Goal: Transaction & Acquisition: Purchase product/service

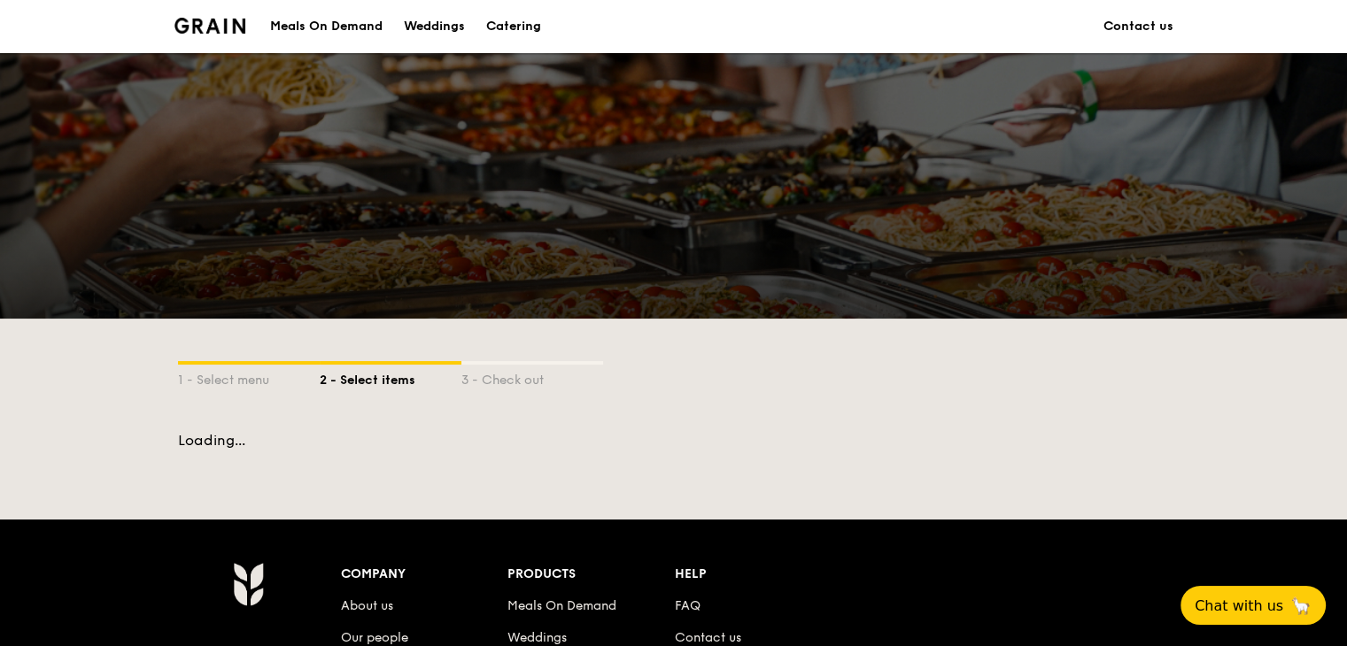
scroll to position [432, 0]
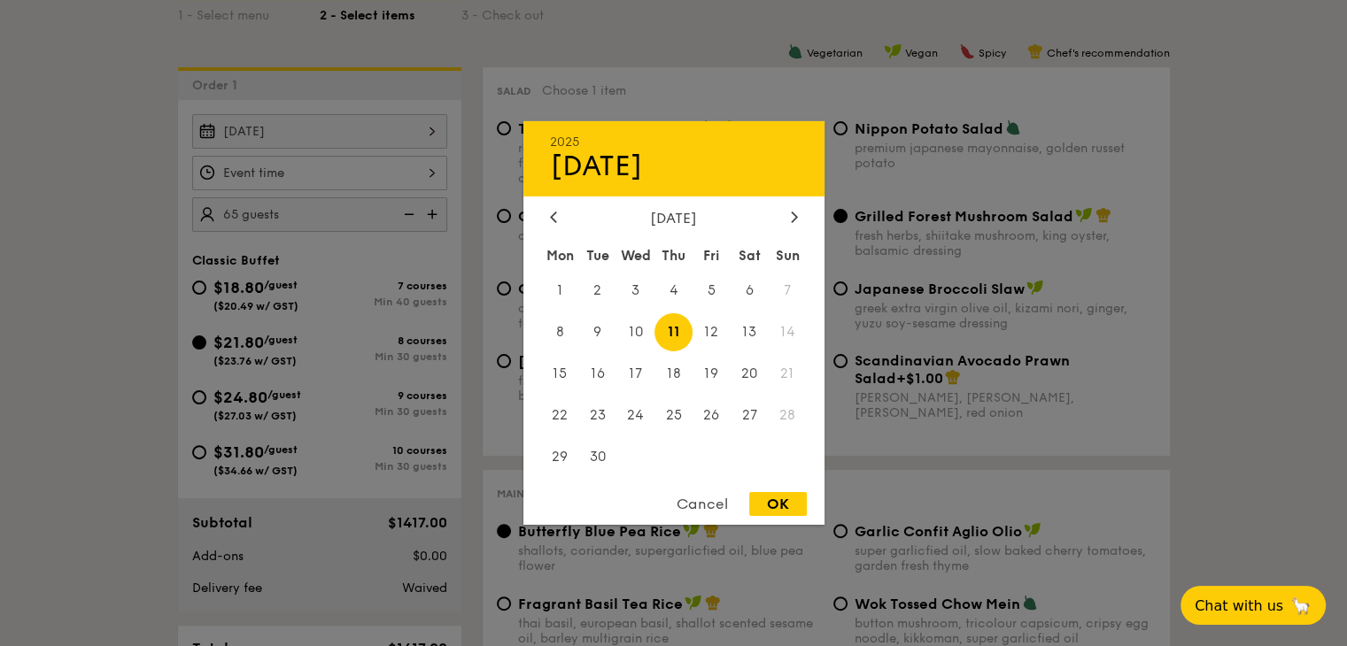
click at [429, 129] on div "[DATE] 2025 Sep [DATE] Tue Wed Thu Fri Sat Sun 1 2 3 4 5 6 7 8 9 10 11 12 13 14…" at bounding box center [319, 131] width 255 height 35
drag, startPoint x: 664, startPoint y: 319, endPoint x: 719, endPoint y: 375, distance: 78.3
click at [668, 319] on span "11" at bounding box center [673, 332] width 38 height 38
click at [782, 521] on div "Cancel OK" at bounding box center [673, 508] width 301 height 33
click at [783, 506] on div "OK" at bounding box center [778, 504] width 58 height 24
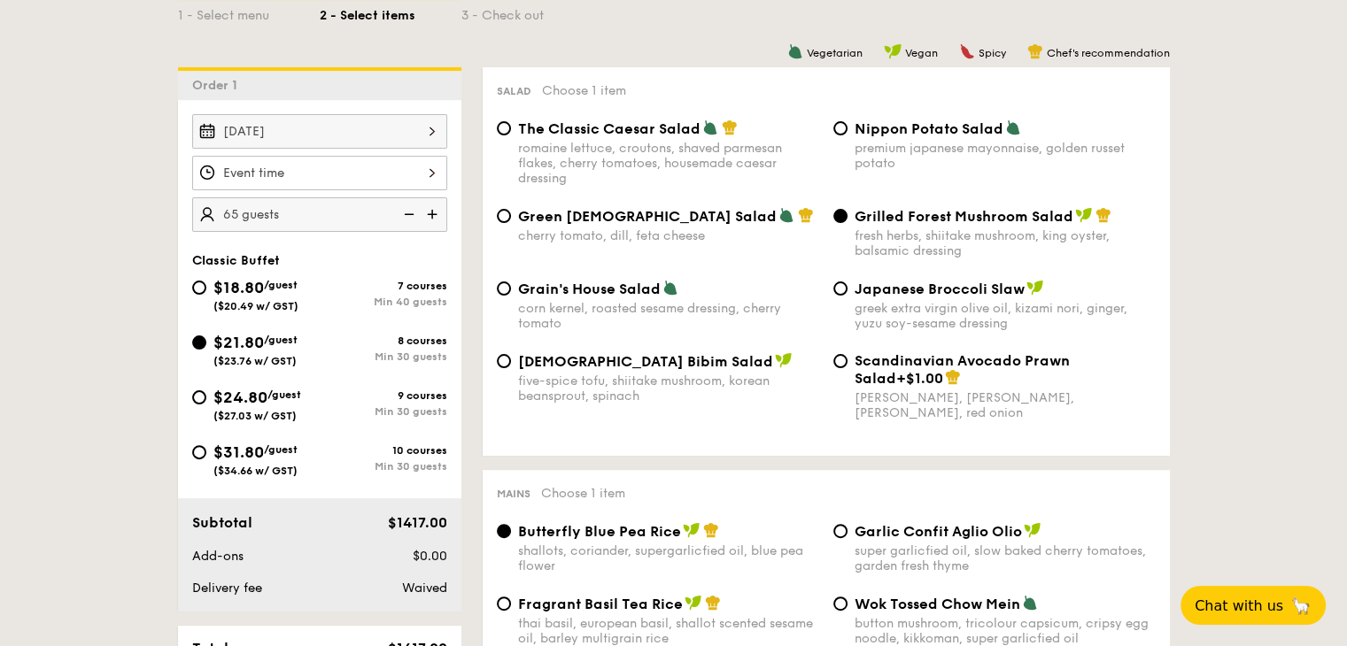
click at [369, 177] on div at bounding box center [319, 173] width 255 height 35
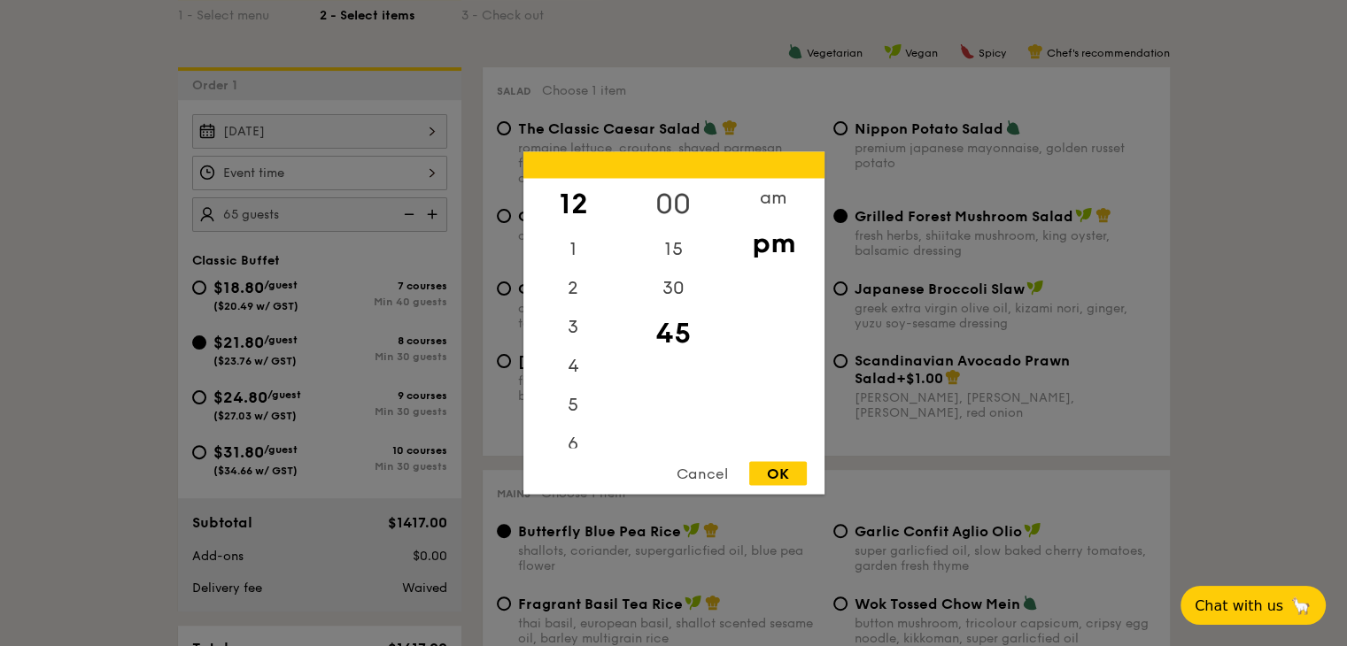
click at [684, 196] on div "00" at bounding box center [673, 204] width 100 height 51
click at [777, 475] on div "OK" at bounding box center [778, 474] width 58 height 24
type input "12:00PM"
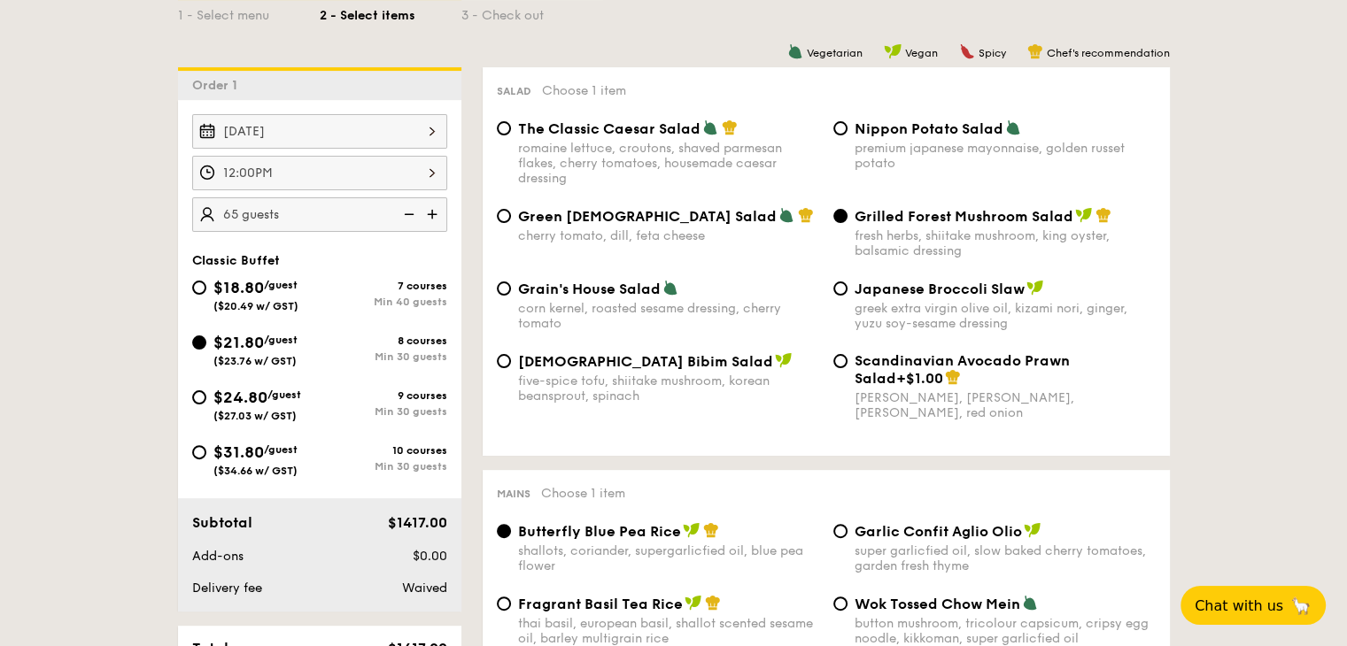
click at [432, 206] on img at bounding box center [434, 214] width 27 height 34
type input "70 guests"
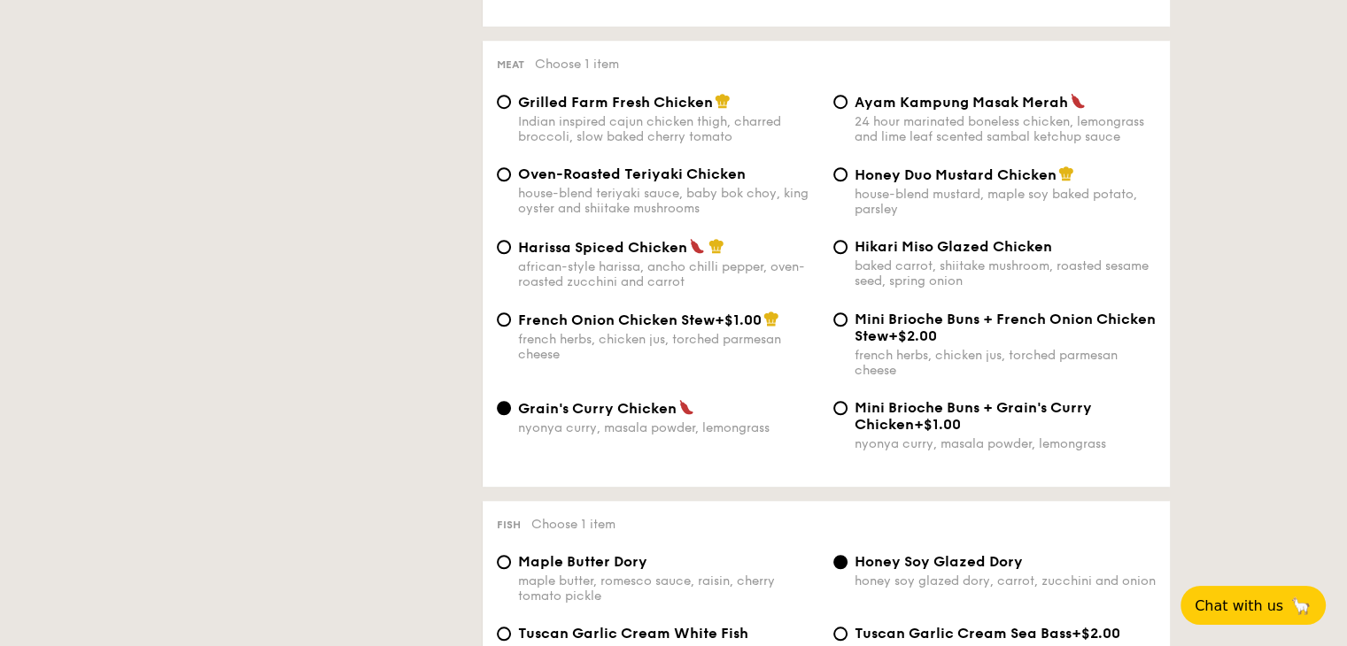
scroll to position [1406, 0]
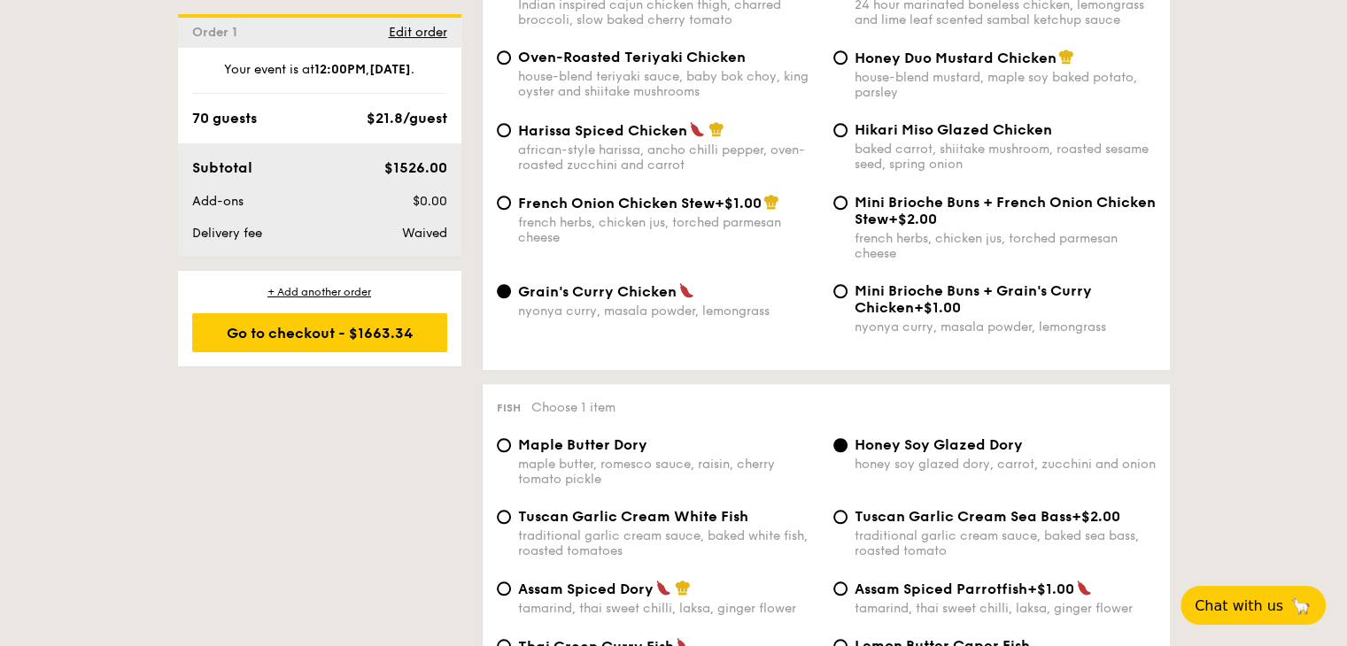
click at [510, 211] on div "French Onion Chicken Stew +$1.00 french herbs, chicken jus, torched parmesan ch…" at bounding box center [658, 219] width 336 height 51
click at [507, 210] on input "French Onion Chicken Stew +$1.00 french herbs, chicken jus, torched parmesan ch…" at bounding box center [504, 203] width 14 height 14
radio input "true"
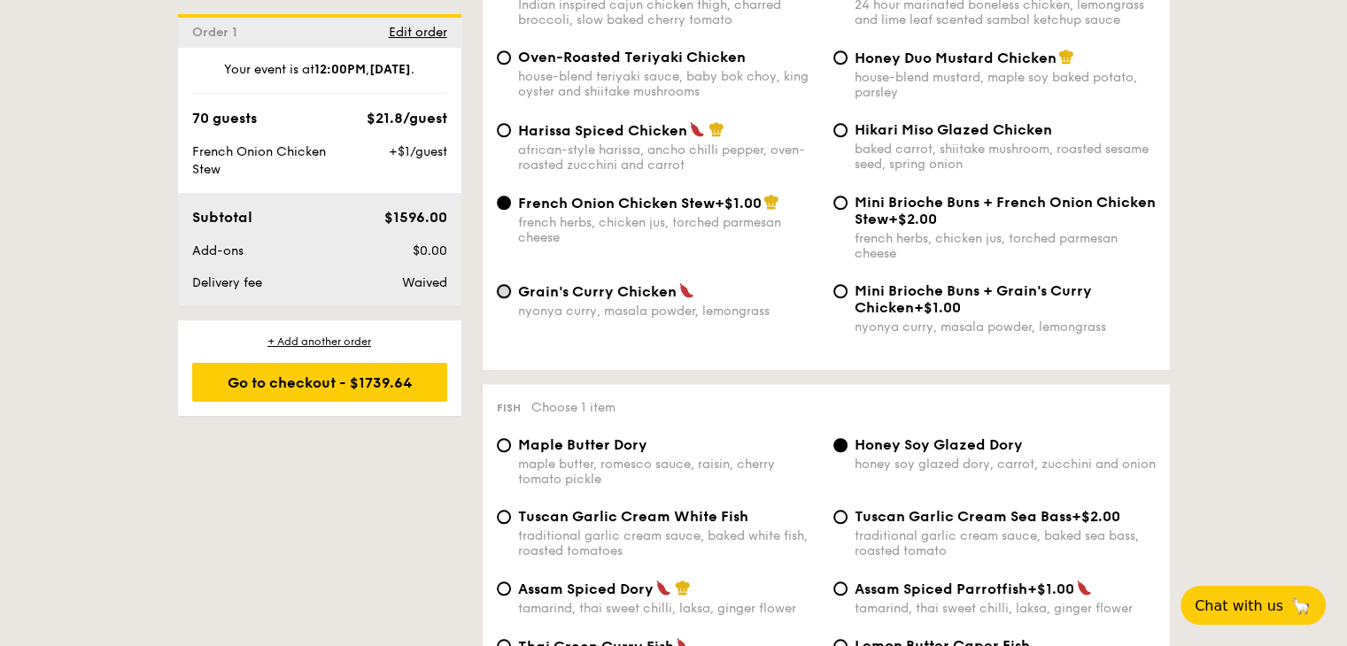
click at [501, 298] on input "Grain's [PERSON_NAME] Chicken nyonya [PERSON_NAME], masala powder, lemongrass" at bounding box center [504, 291] width 14 height 14
radio input "true"
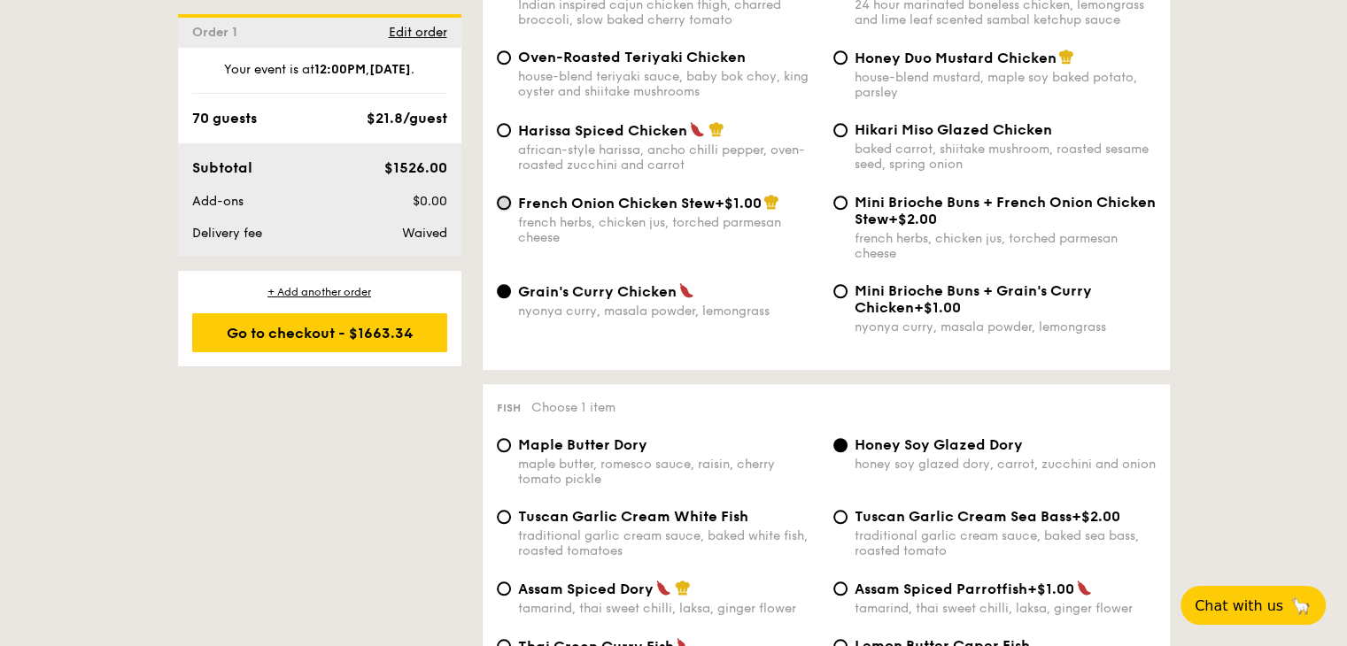
click at [503, 210] on input "French Onion Chicken Stew +$1.00 french herbs, chicken jus, torched parmesan ch…" at bounding box center [504, 203] width 14 height 14
radio input "true"
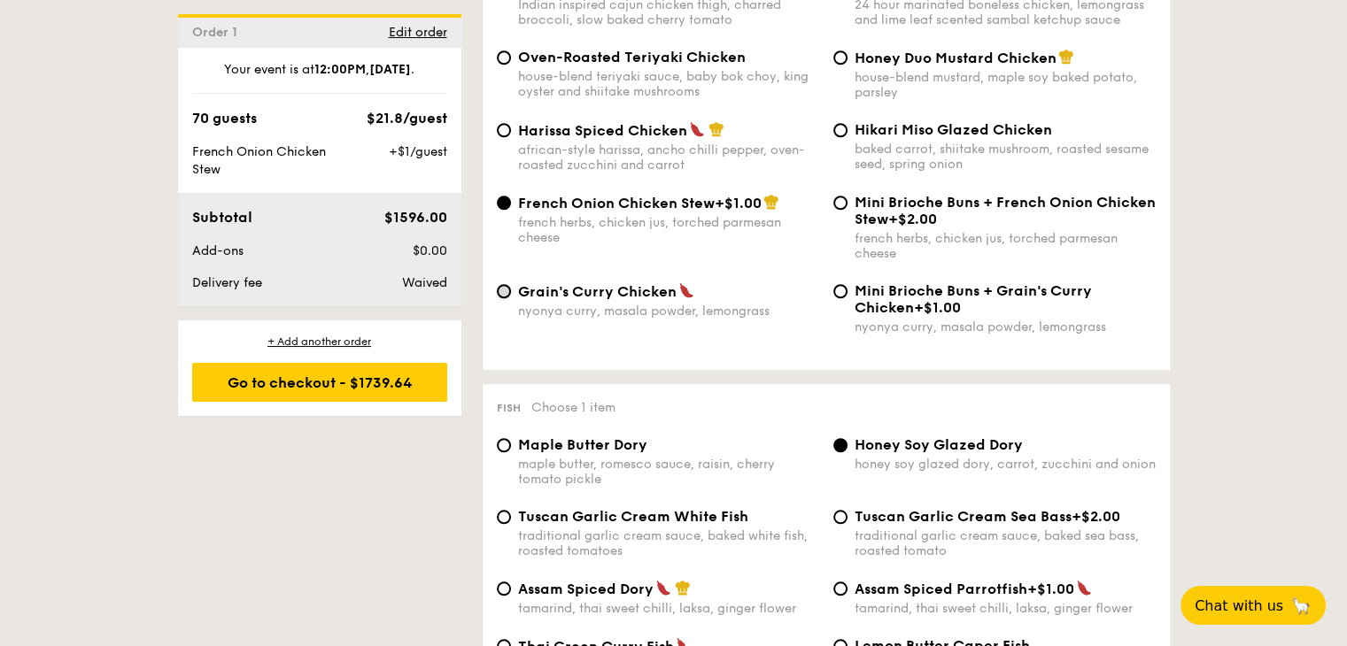
click at [503, 298] on input "Grain's [PERSON_NAME] Chicken nyonya [PERSON_NAME], masala powder, lemongrass" at bounding box center [504, 291] width 14 height 14
radio input "true"
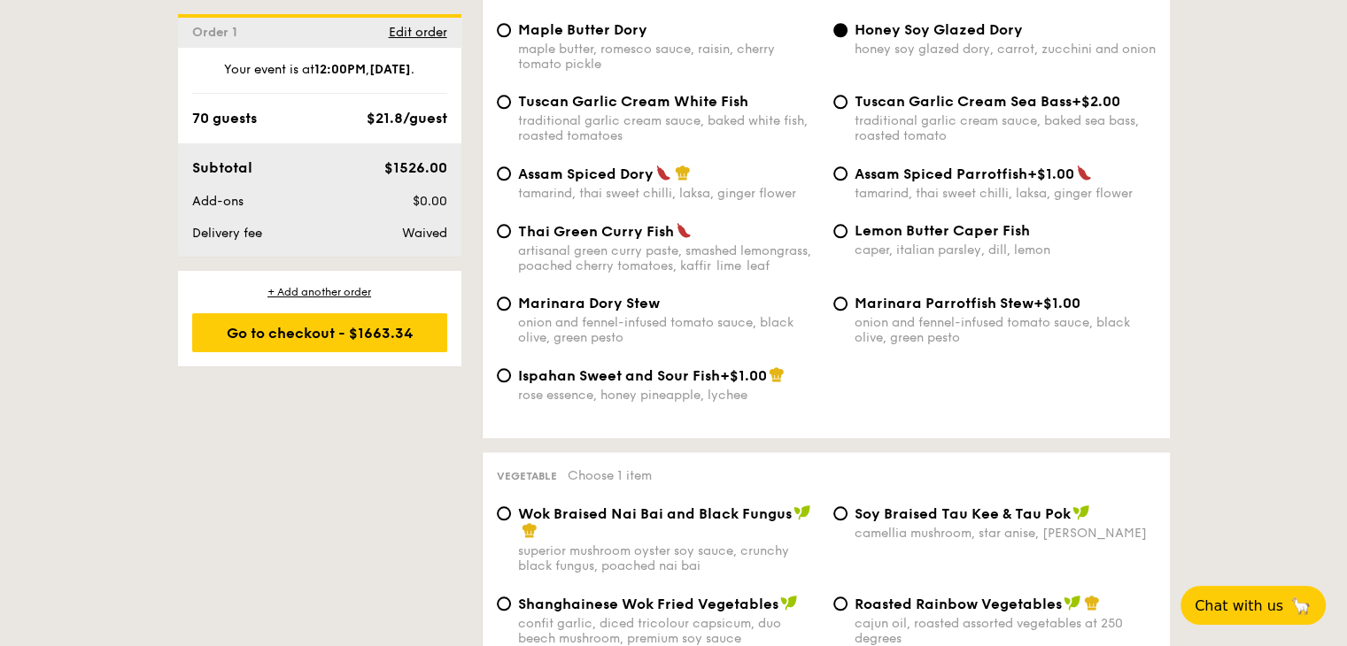
scroll to position [2026, 0]
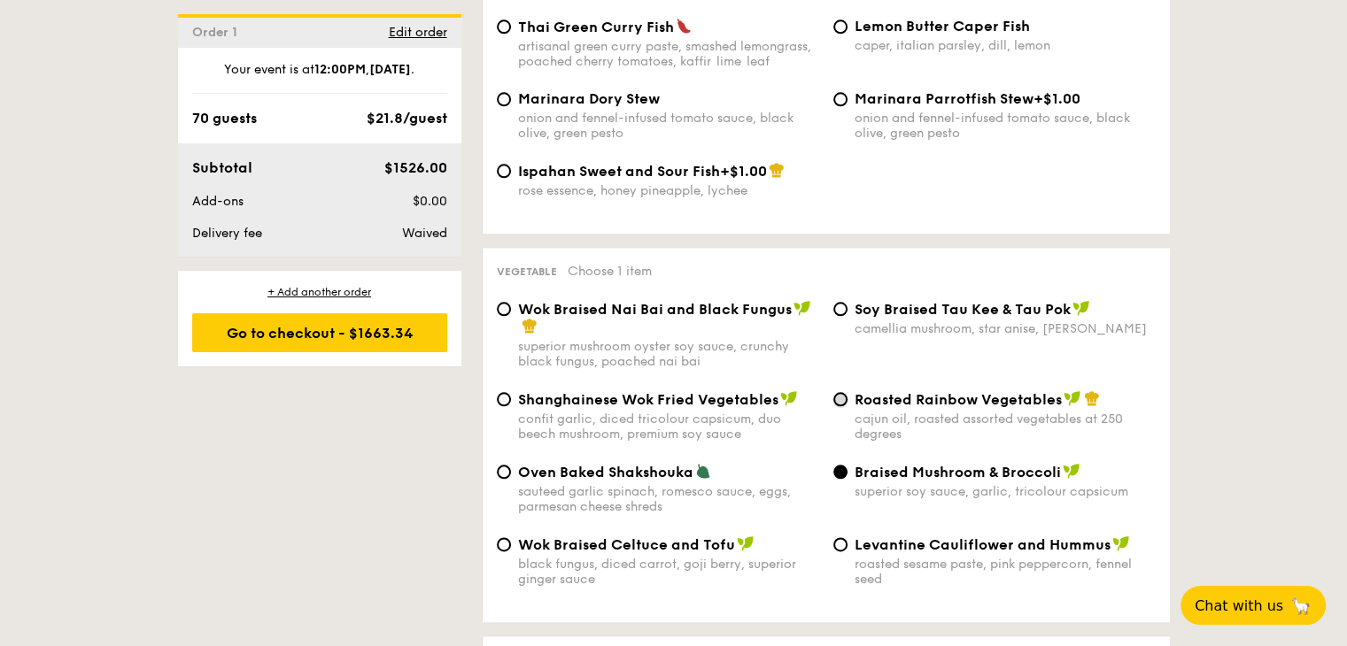
click at [839, 406] on input "Roasted Rainbow Vegetables cajun oil, roasted assorted vegetables at 250 degrees" at bounding box center [840, 399] width 14 height 14
radio input "true"
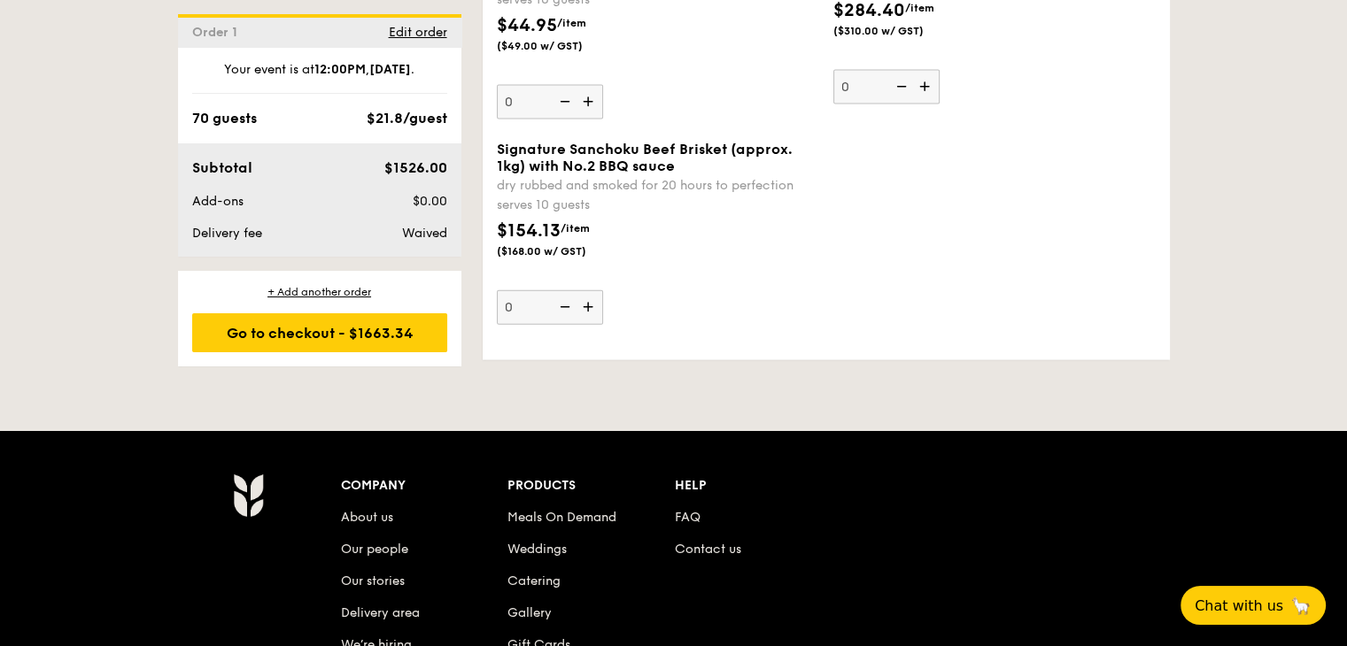
scroll to position [3974, 0]
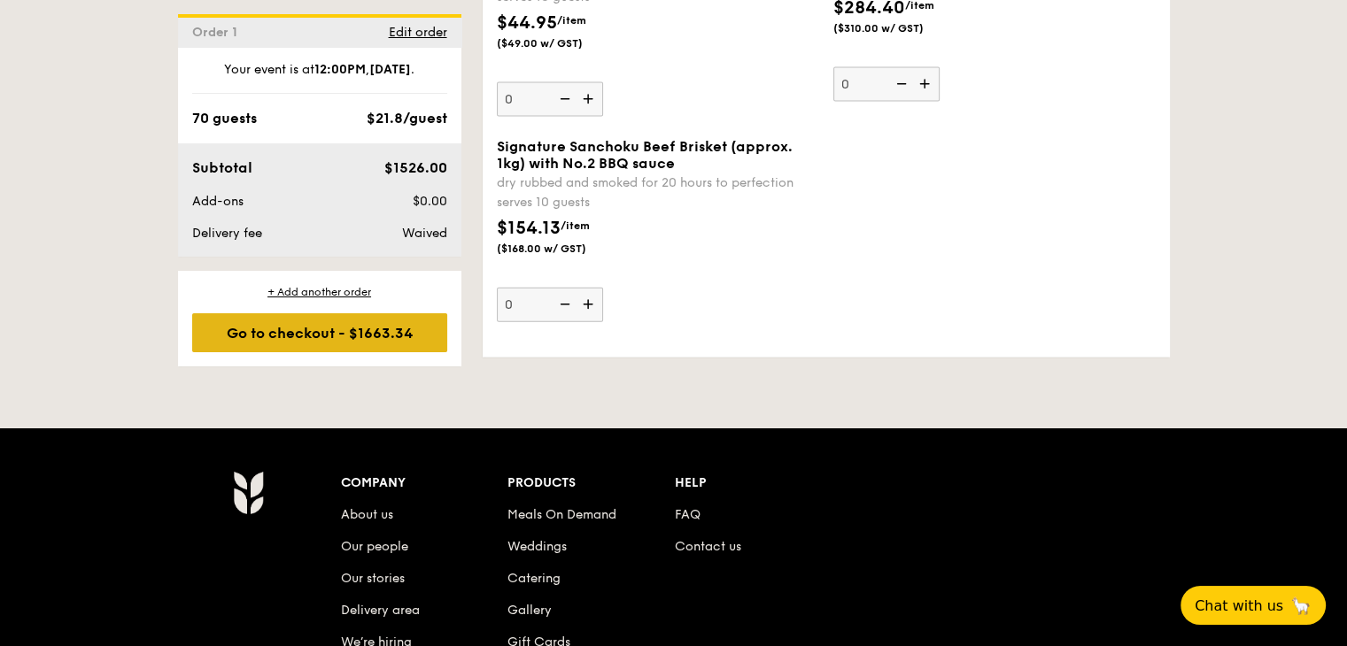
click at [393, 339] on div "Go to checkout - $1663.34" at bounding box center [319, 332] width 255 height 39
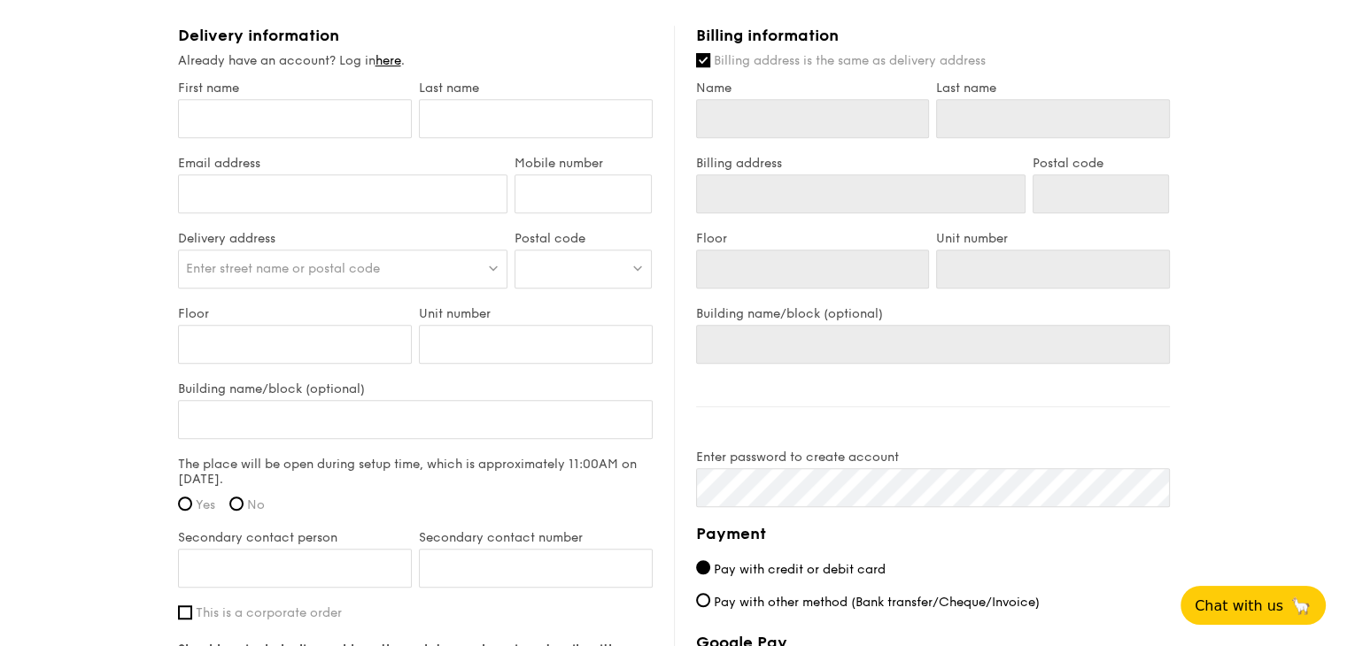
scroll to position [1062, 0]
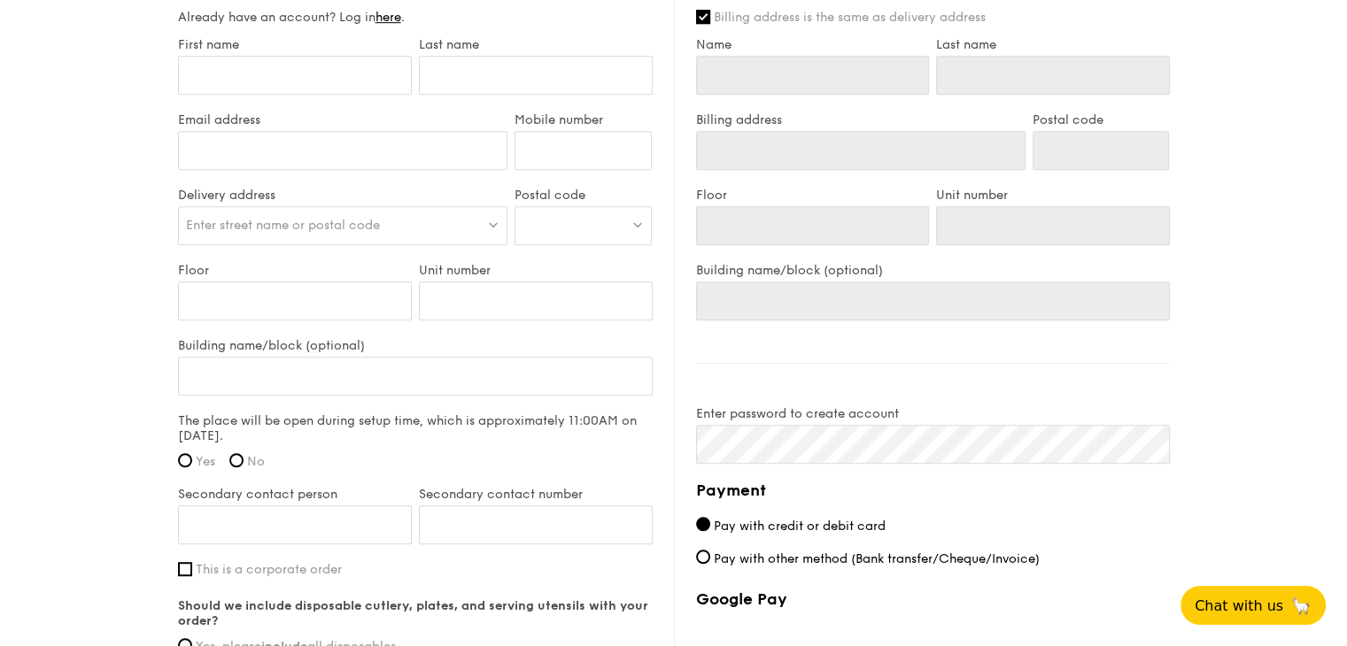
drag, startPoint x: 201, startPoint y: 440, endPoint x: 216, endPoint y: 443, distance: 15.3
click at [200, 454] on span "Yes" at bounding box center [205, 461] width 19 height 15
click at [192, 453] on input "Yes" at bounding box center [185, 460] width 14 height 14
radio input "true"
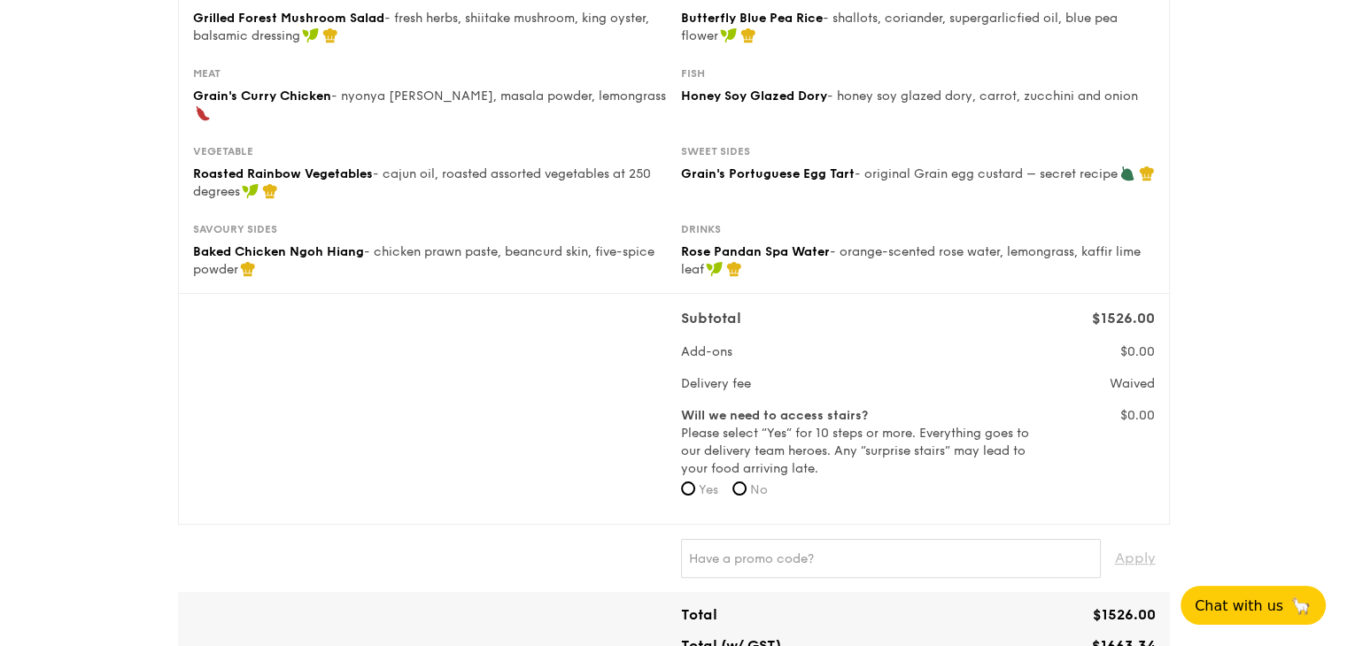
scroll to position [443, 0]
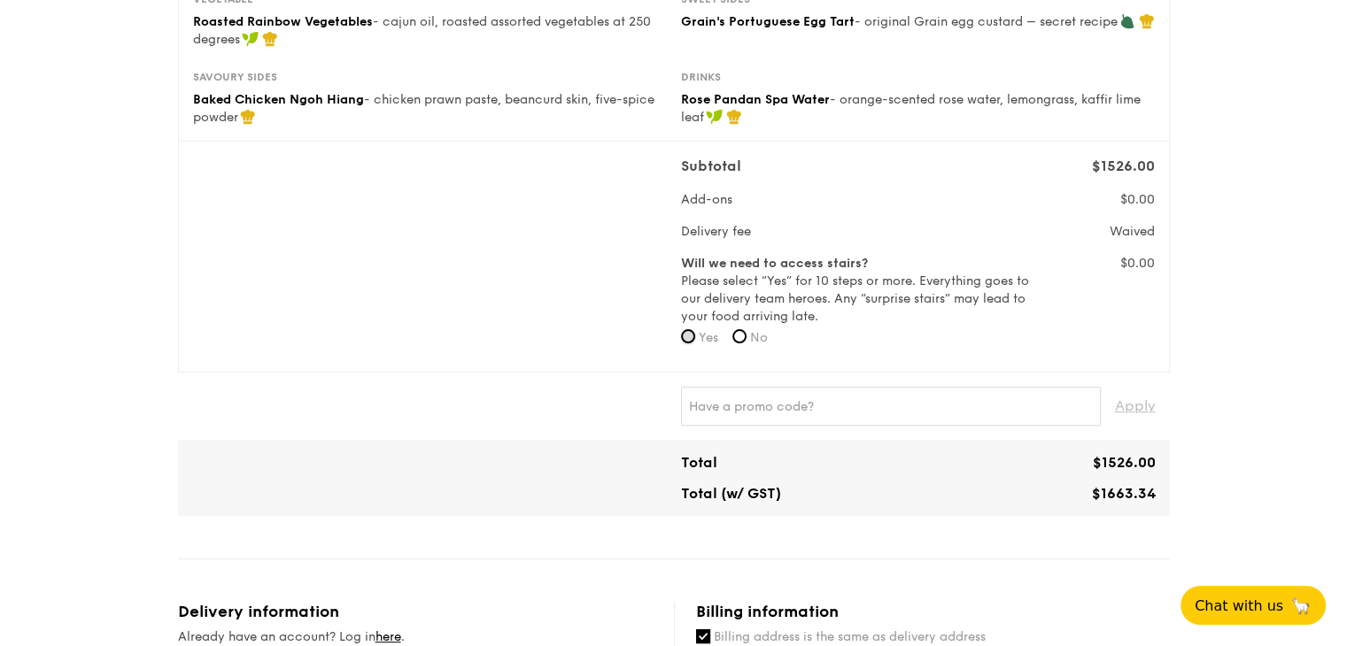
click at [684, 329] on input "Yes" at bounding box center [688, 336] width 14 height 14
radio input "true"
click at [743, 329] on input "No" at bounding box center [739, 336] width 14 height 14
radio input "true"
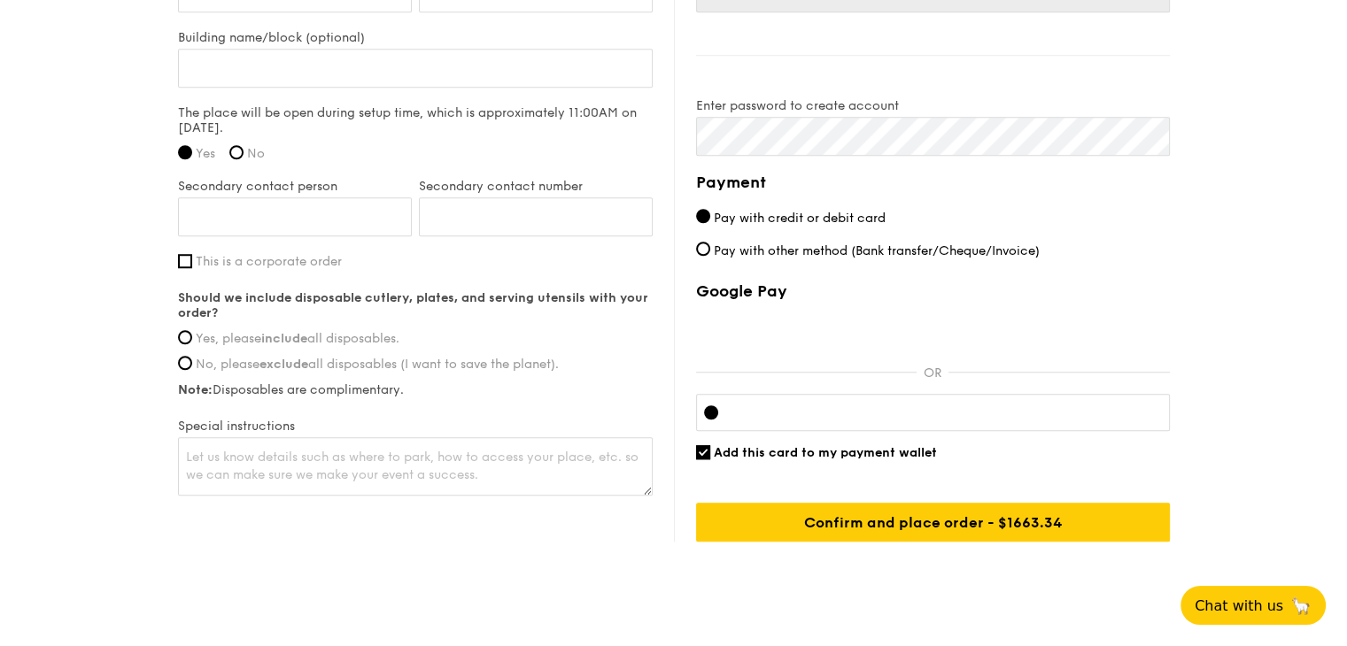
scroll to position [1386, 0]
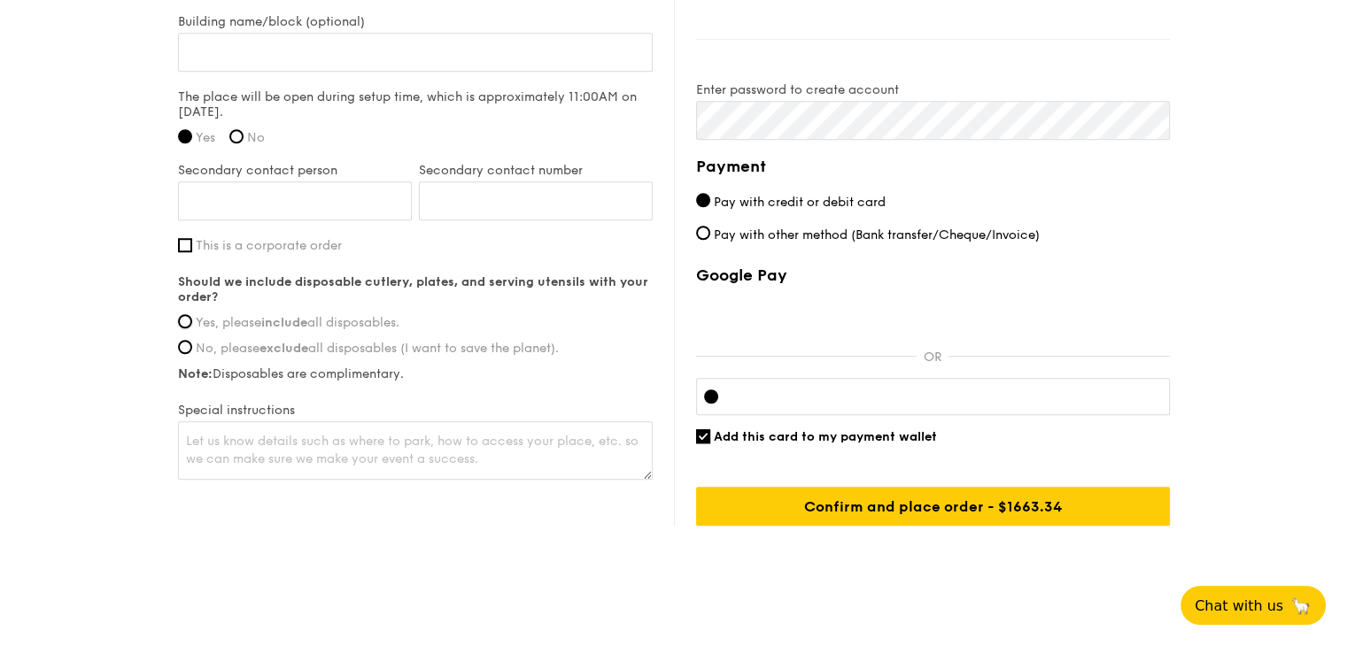
click at [189, 314] on input "Yes, please include all disposables." at bounding box center [185, 321] width 14 height 14
radio input "true"
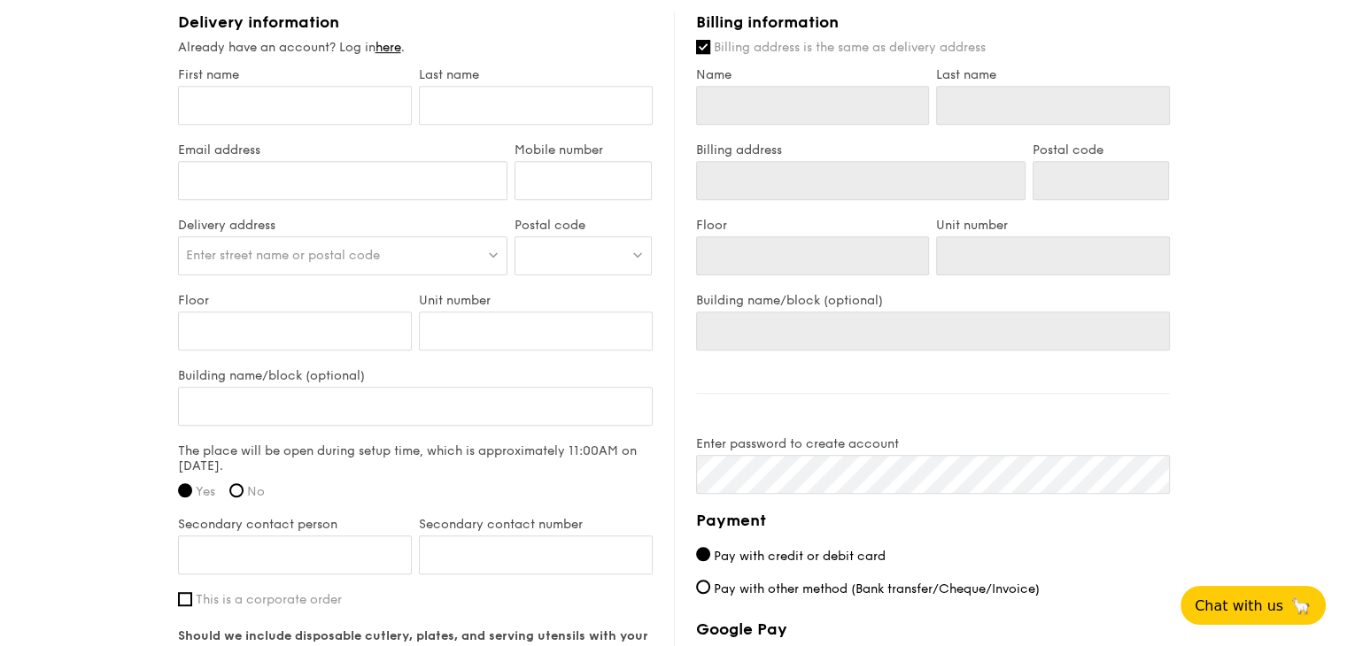
scroll to position [944, 0]
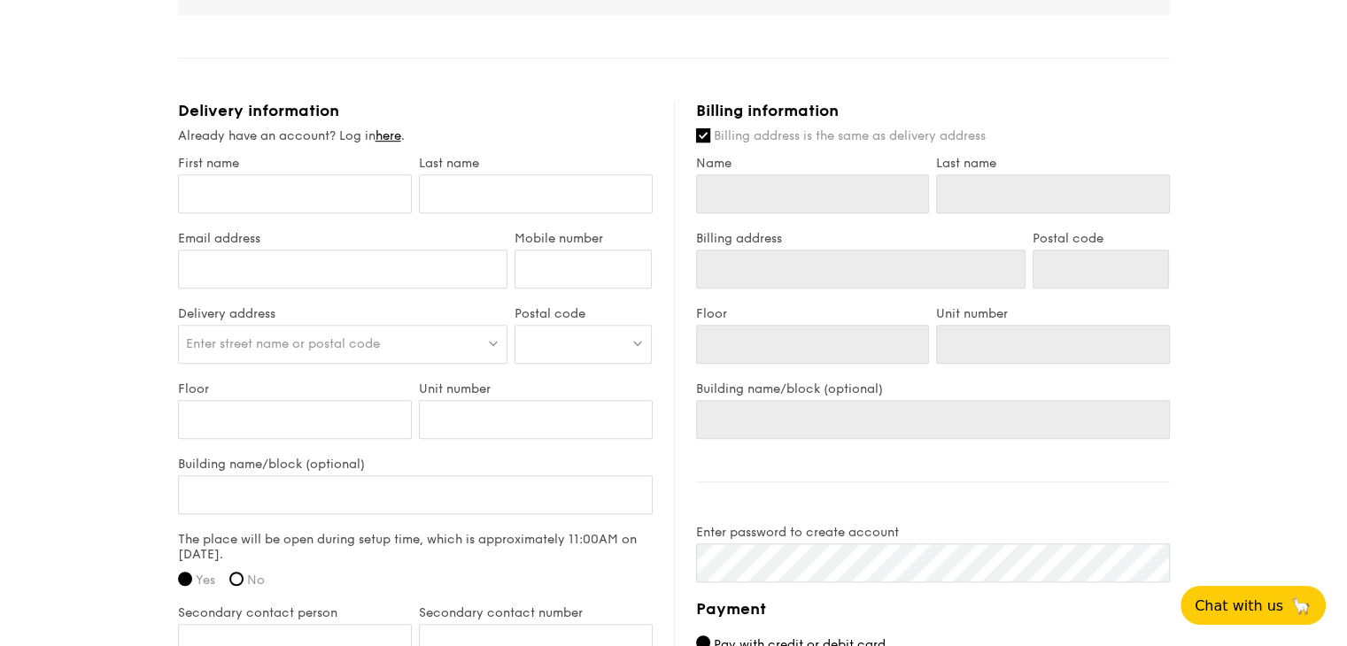
click at [566, 325] on div at bounding box center [582, 344] width 137 height 39
paste input "049709"
type input "049709"
click at [567, 372] on div "[STREET_ADDRESS][PERSON_NAME]" at bounding box center [567, 389] width 91 height 35
type input "[STREET_ADDRESS][PERSON_NAME]"
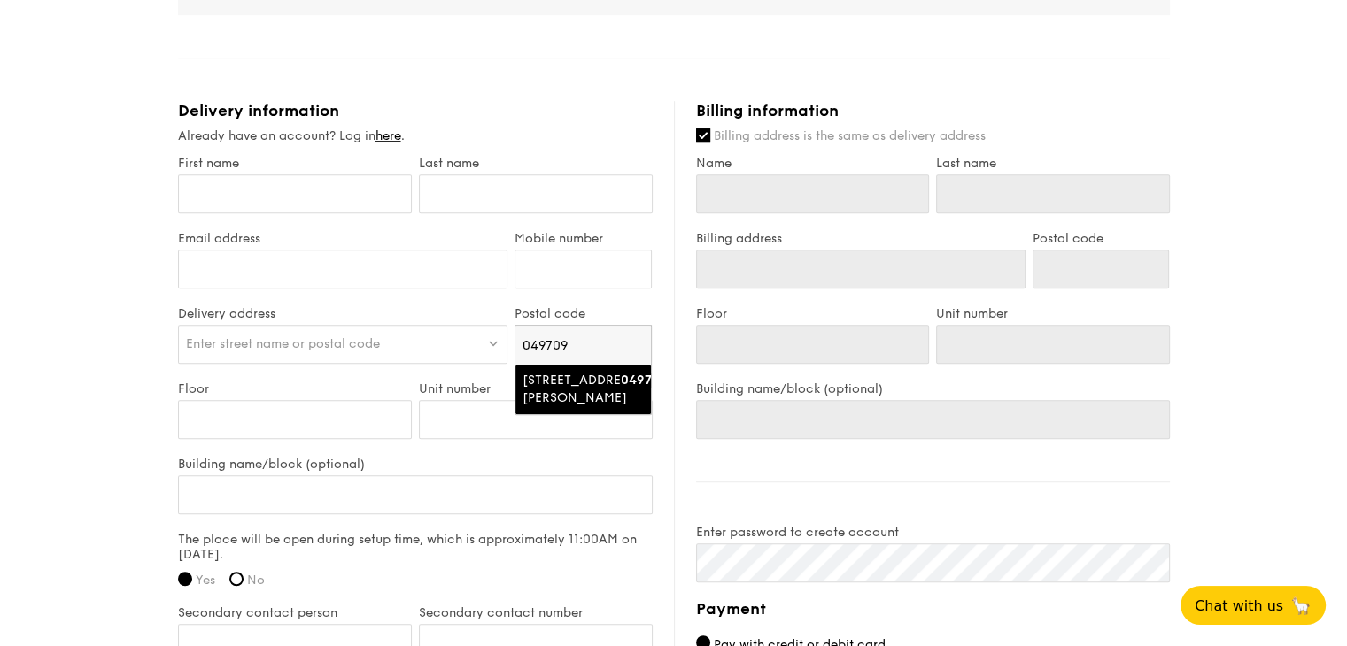
type input "049709"
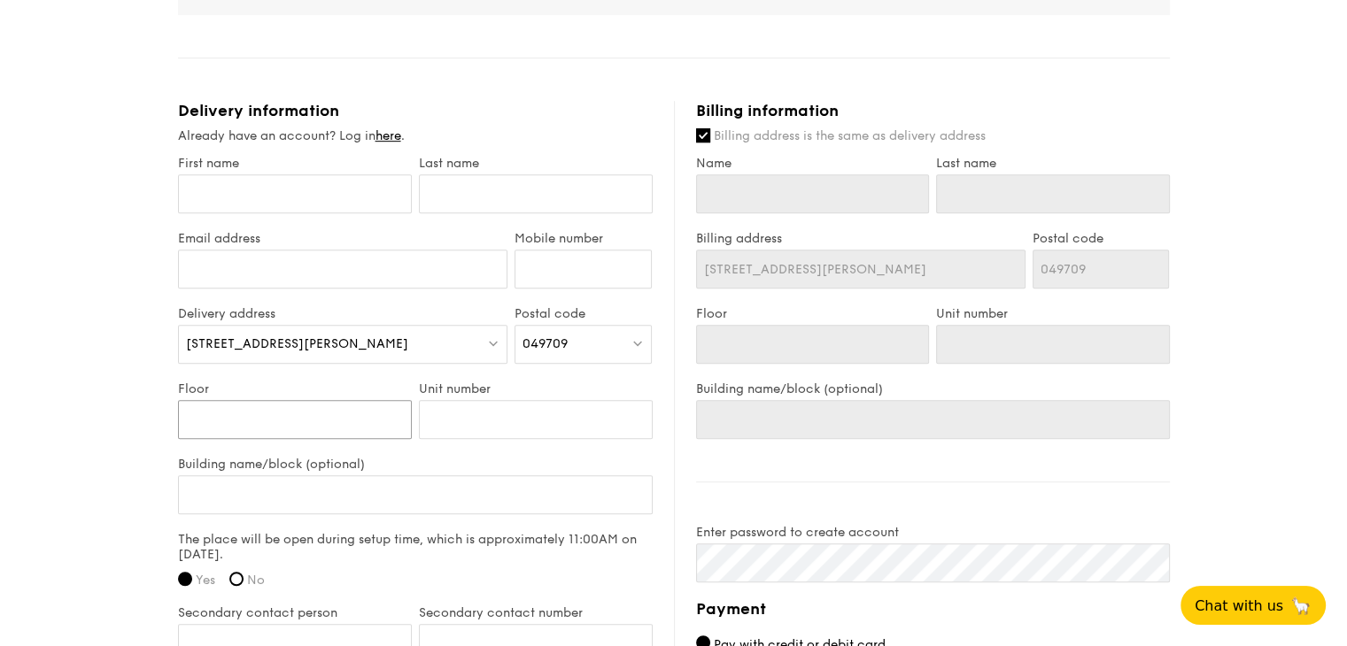
click at [340, 411] on input "Floor" at bounding box center [295, 419] width 234 height 39
click at [367, 184] on input "First name" at bounding box center [295, 193] width 234 height 39
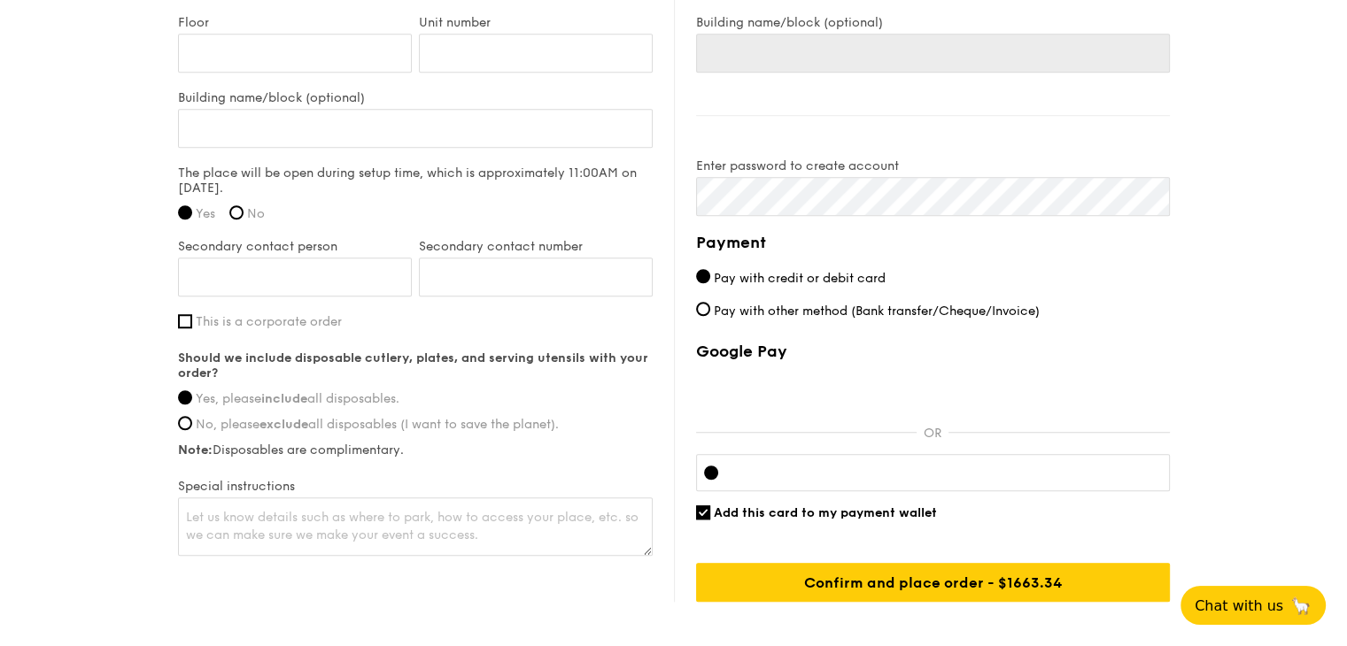
scroll to position [1209, 0]
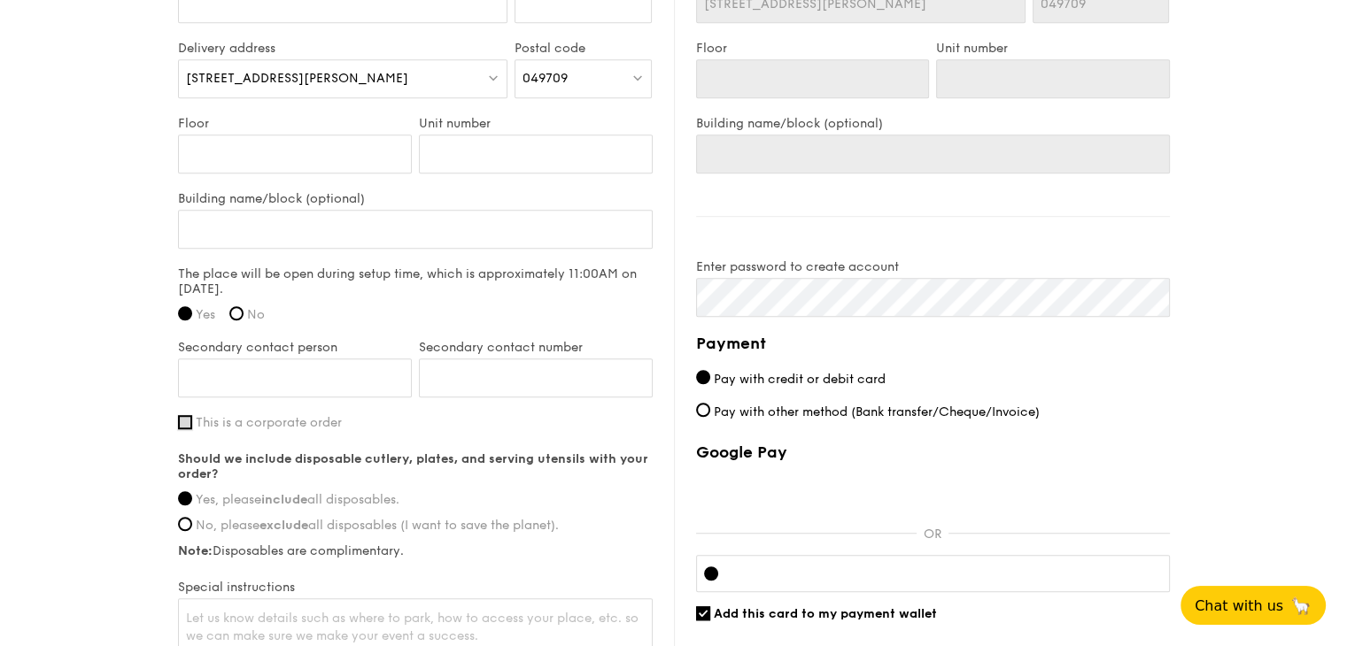
click at [189, 415] on input "This is a corporate order" at bounding box center [185, 422] width 14 height 14
checkbox input "true"
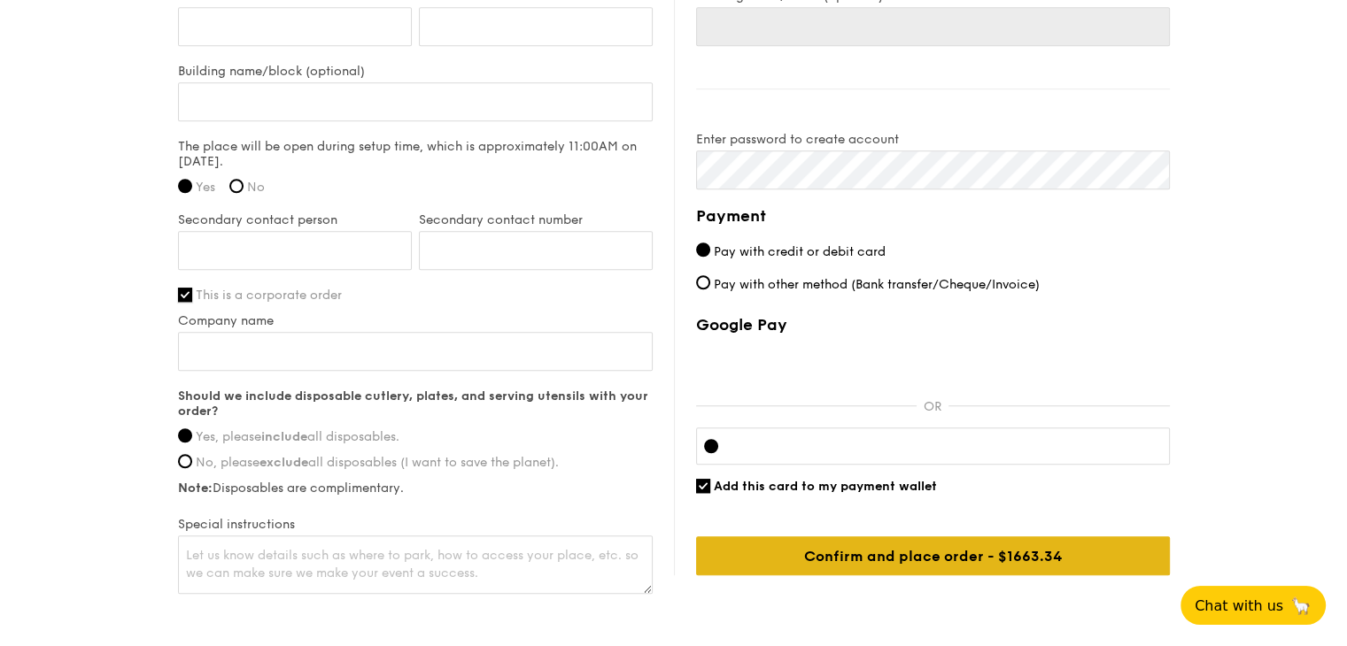
scroll to position [1232, 0]
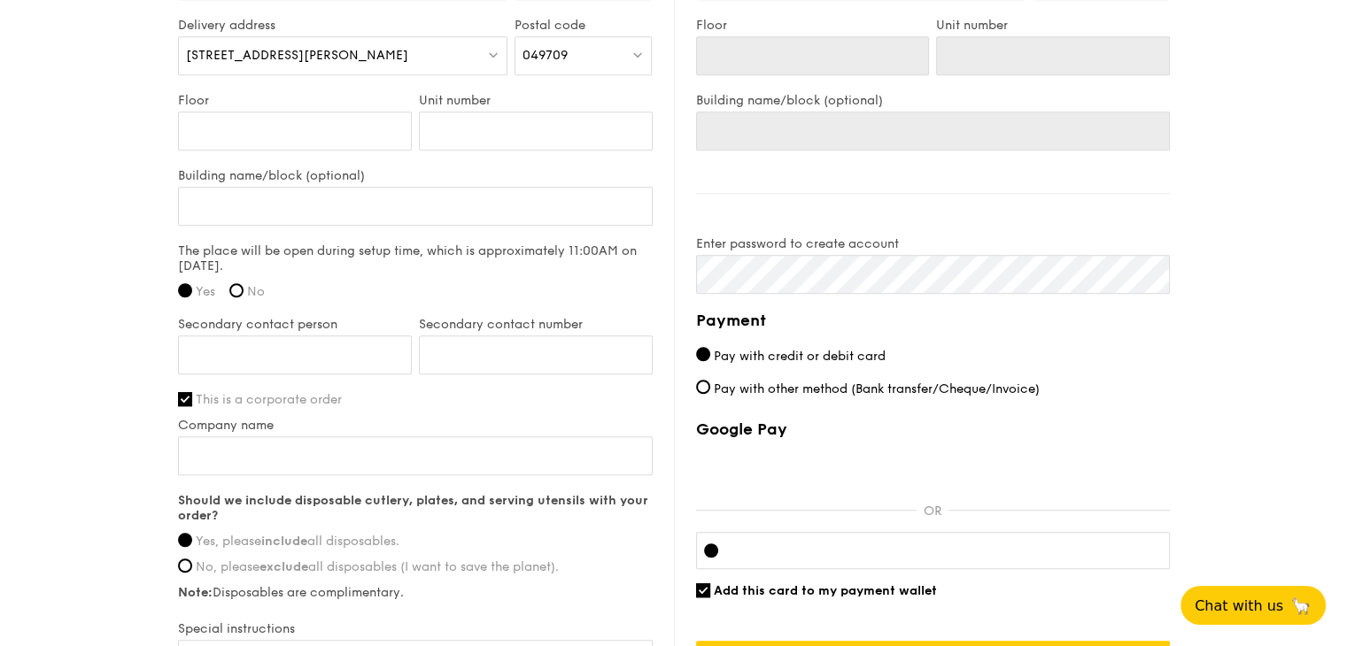
click at [941, 382] on span "Pay with other method (Bank transfer/Cheque/Invoice)" at bounding box center [877, 389] width 326 height 15
click at [710, 380] on input "Pay with other method (Bank transfer/Cheque/Invoice)" at bounding box center [703, 387] width 14 height 14
radio input "true"
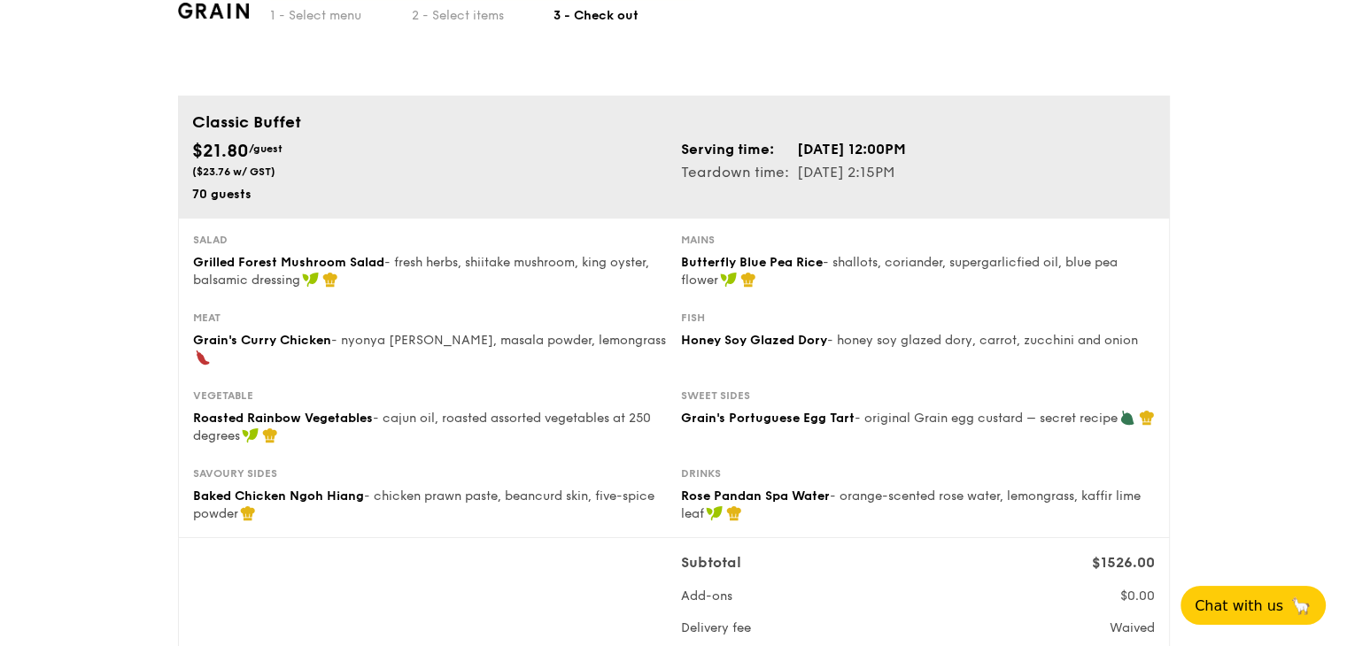
scroll to position [0, 0]
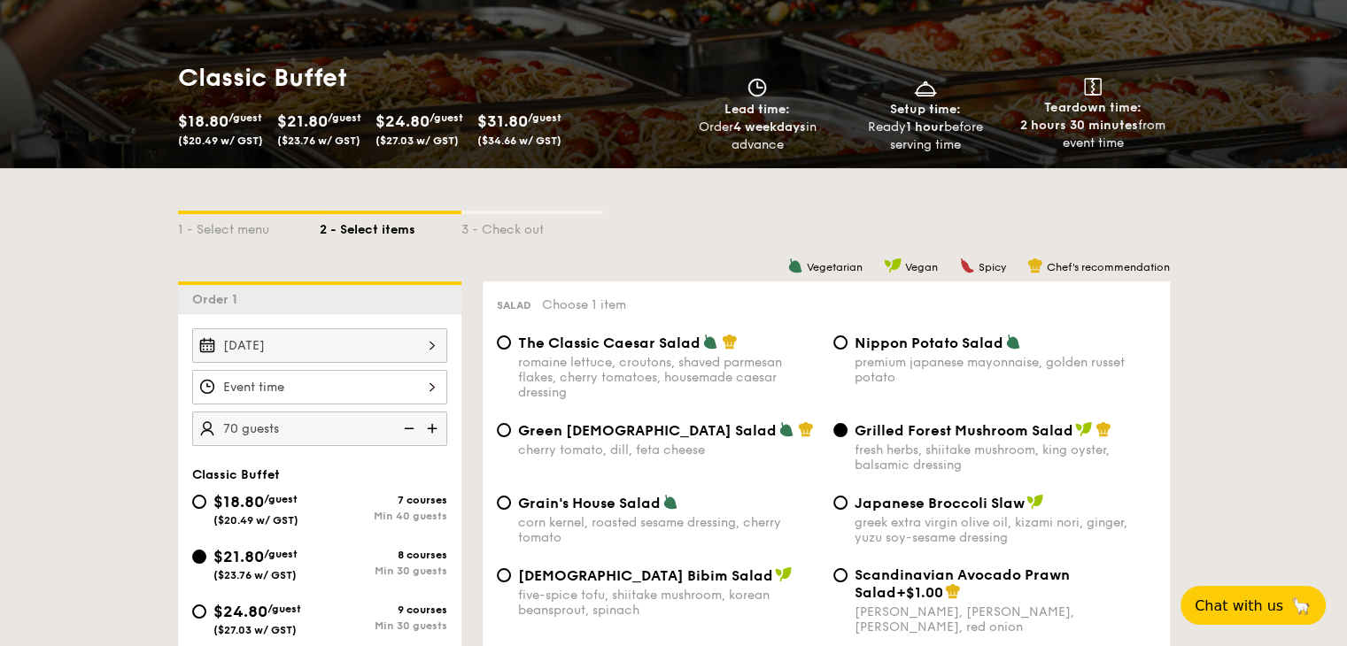
scroll to position [177, 0]
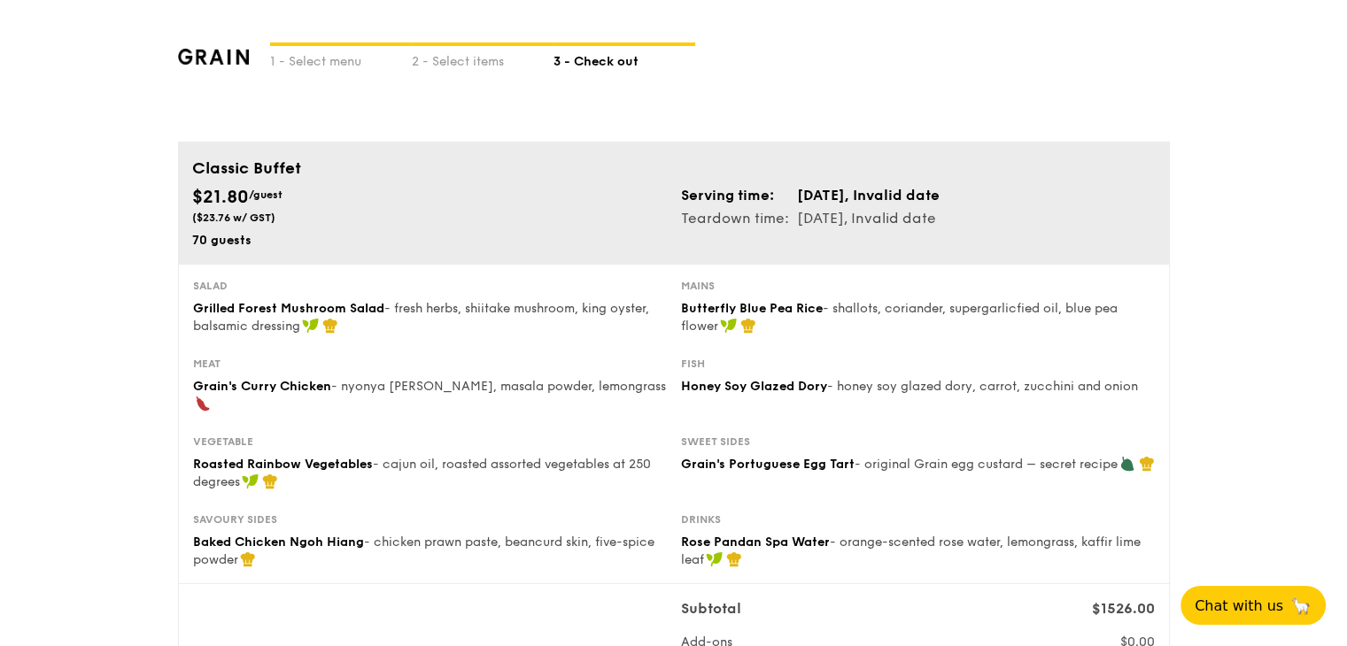
click at [516, 213] on div "$21.80 /guest ($23.76 w/ GST)" at bounding box center [429, 204] width 475 height 41
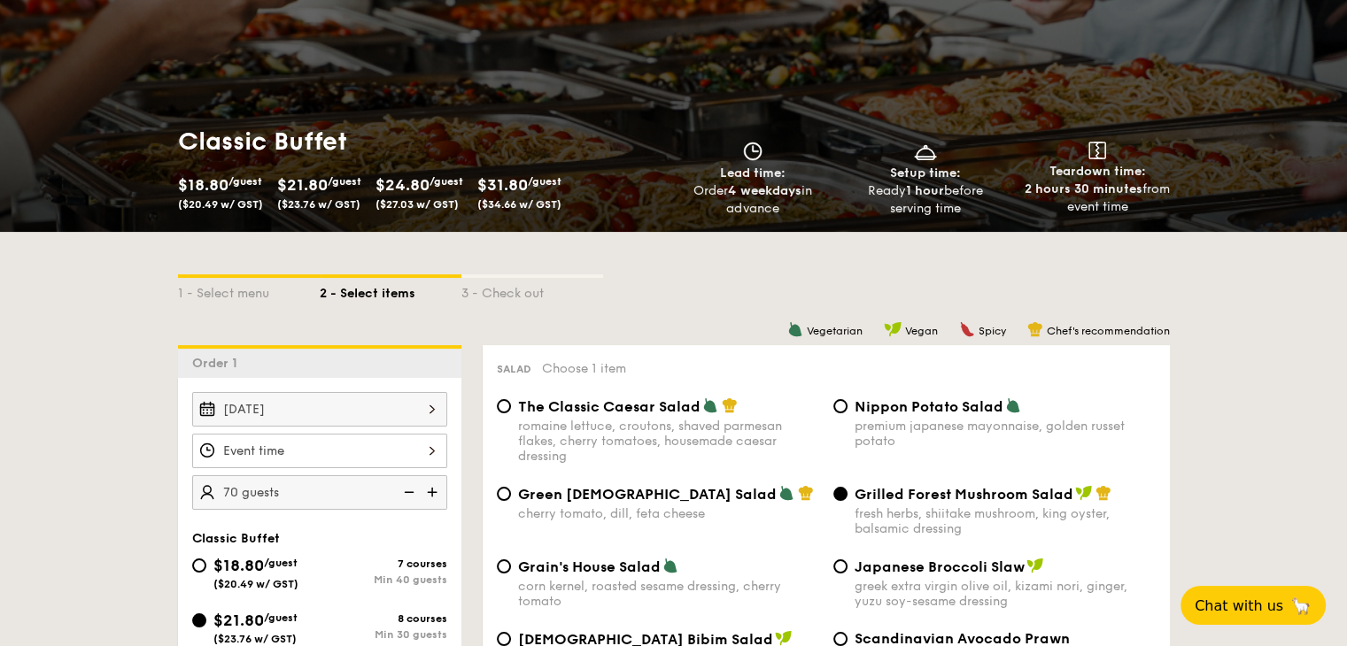
scroll to position [266, 0]
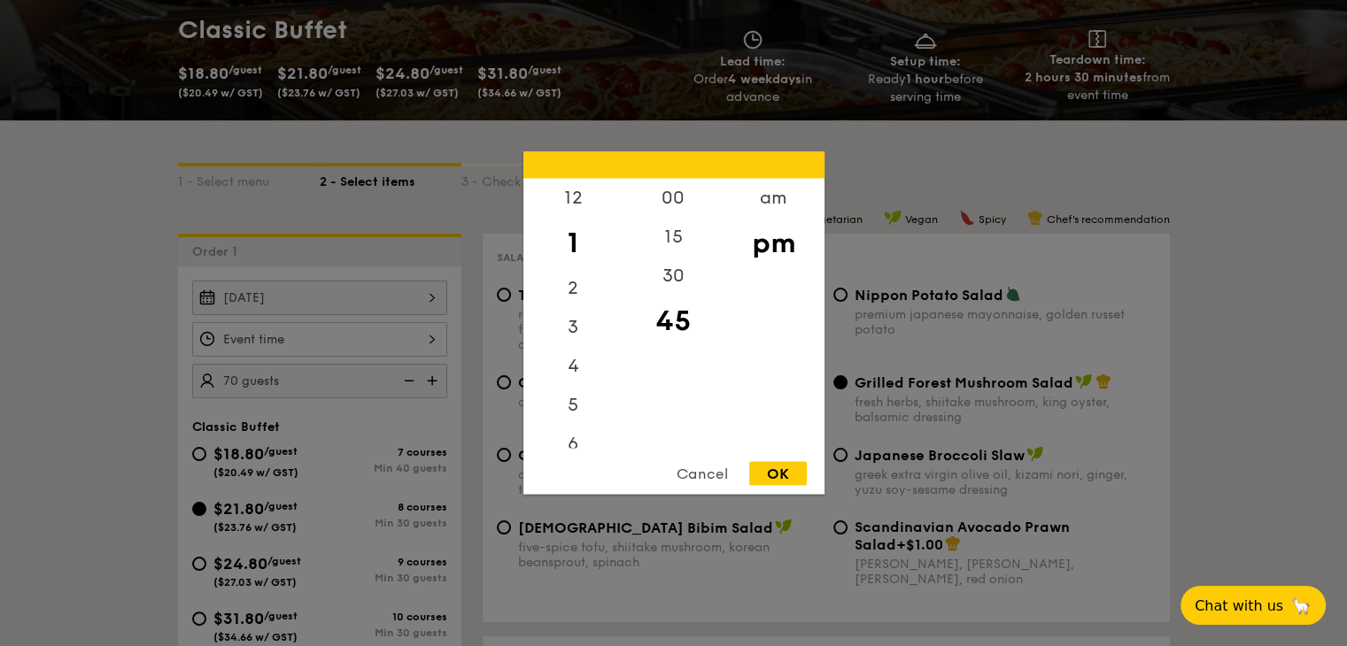
click at [301, 336] on div "12 1 2 3 4 5 6 7 8 9 10 11 00 15 30 45 am pm Cancel OK" at bounding box center [319, 339] width 255 height 35
click at [570, 191] on div "12" at bounding box center [573, 204] width 100 height 51
click at [673, 196] on div "00" at bounding box center [673, 204] width 100 height 51
click at [786, 479] on div "OK" at bounding box center [778, 474] width 58 height 24
type input "12:00PM"
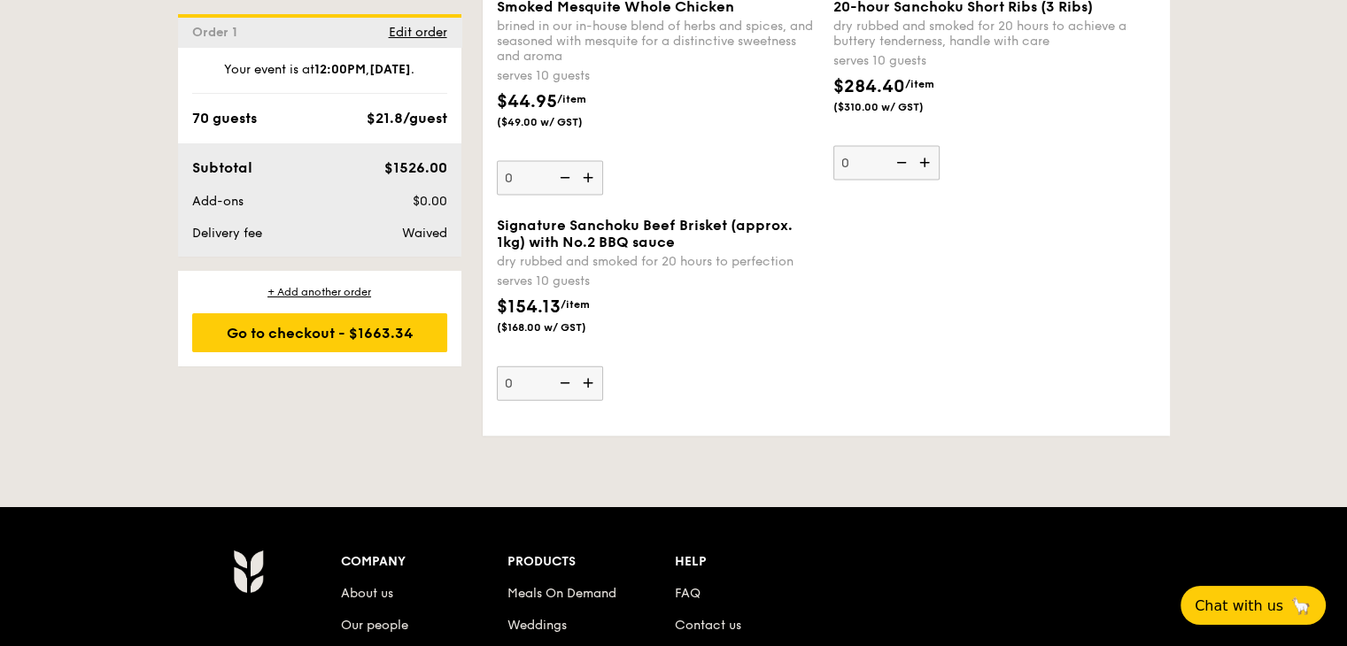
scroll to position [3896, 0]
click at [347, 344] on div "Go to checkout - $1663.34" at bounding box center [319, 332] width 255 height 39
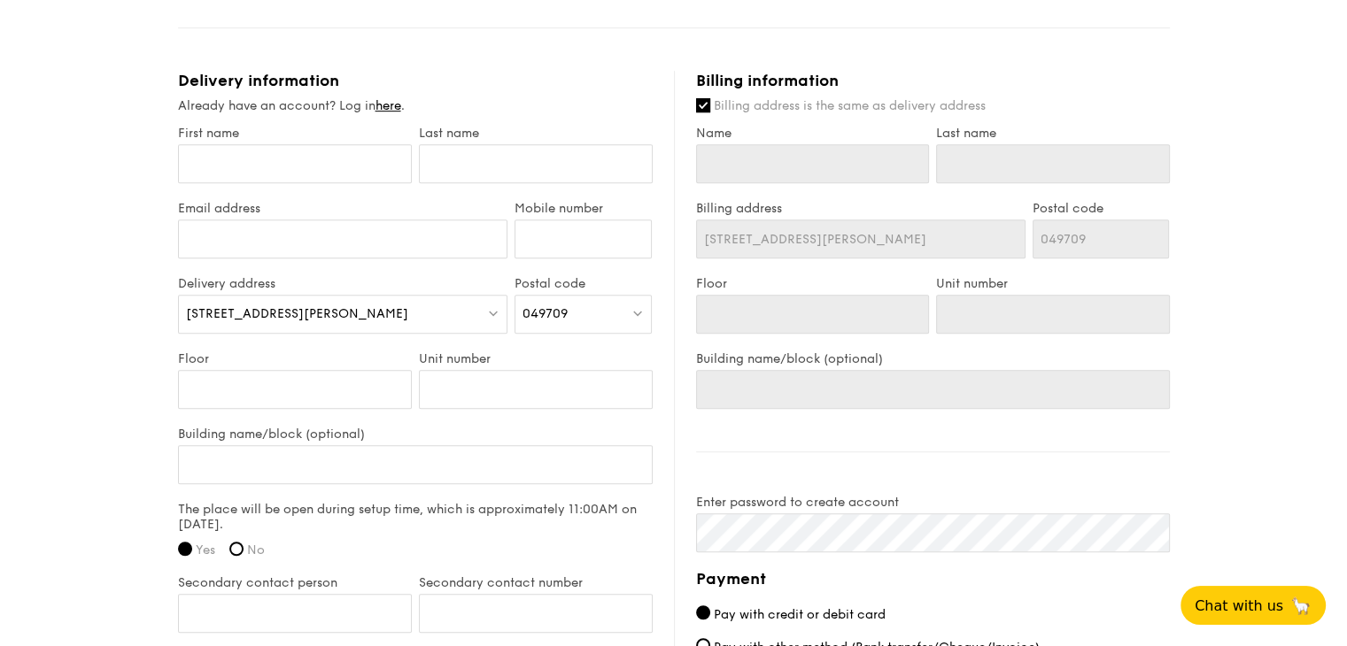
scroll to position [1151, 0]
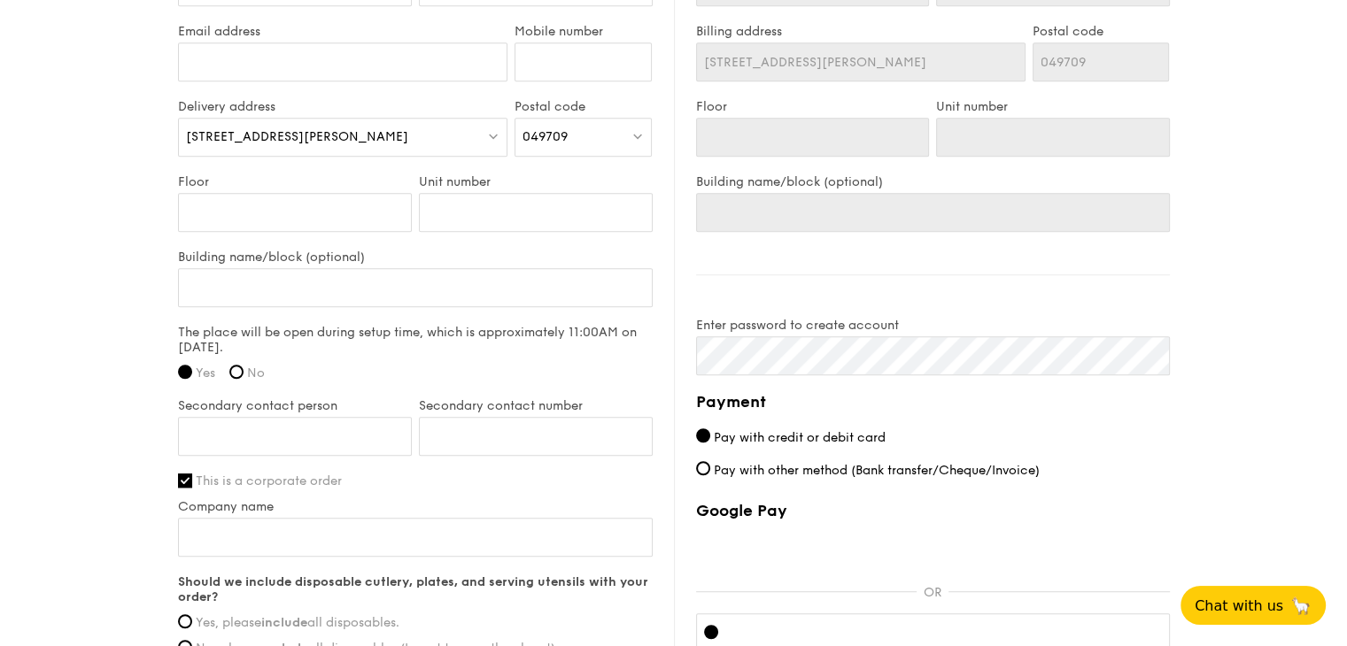
click at [745, 463] on span "Pay with other method (Bank transfer/Cheque/Invoice)" at bounding box center [877, 470] width 326 height 15
click at [710, 461] on input "Pay with other method (Bank transfer/Cheque/Invoice)" at bounding box center [703, 468] width 14 height 14
radio input "true"
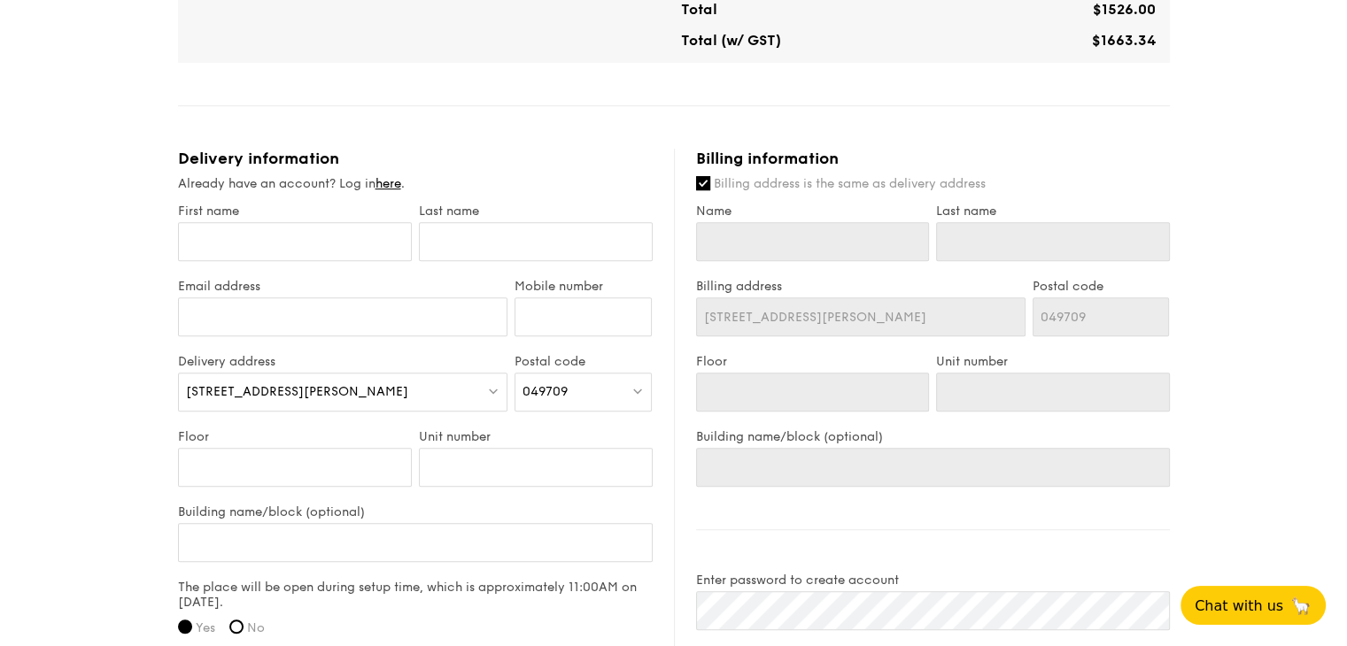
scroll to position [878, 0]
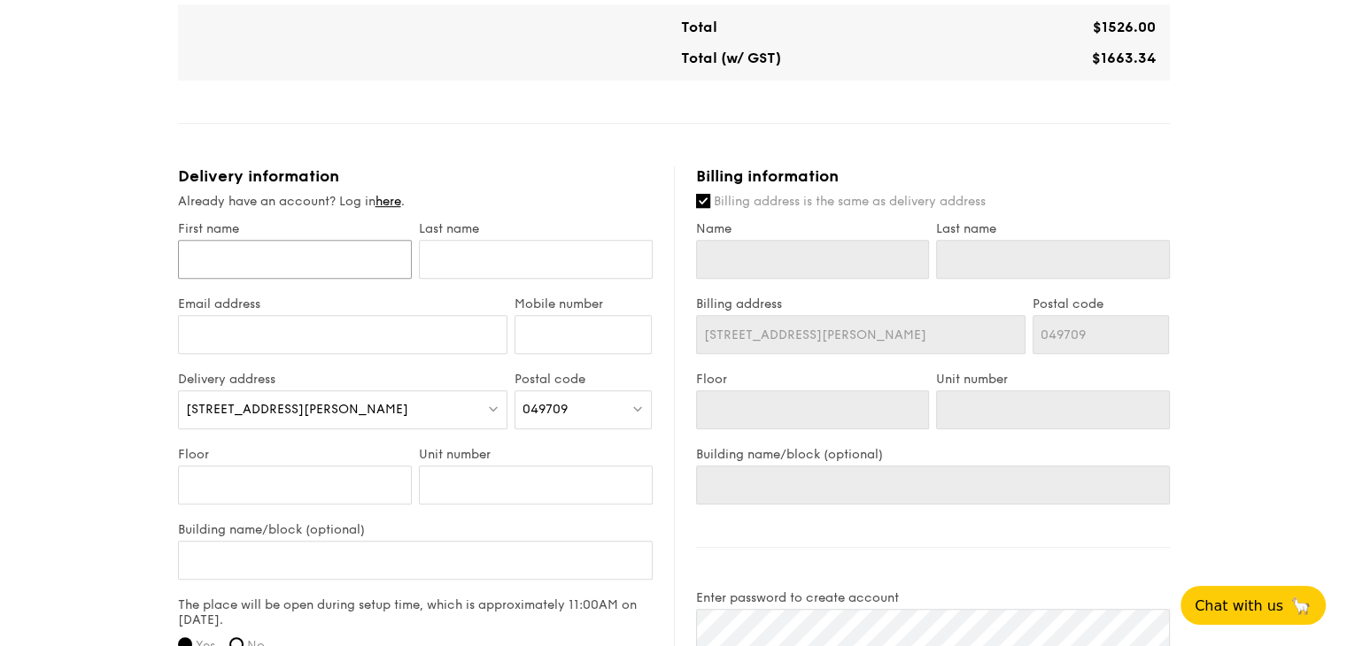
click at [324, 246] on input "First name" at bounding box center [295, 259] width 234 height 39
type input "A"
type input "Am"
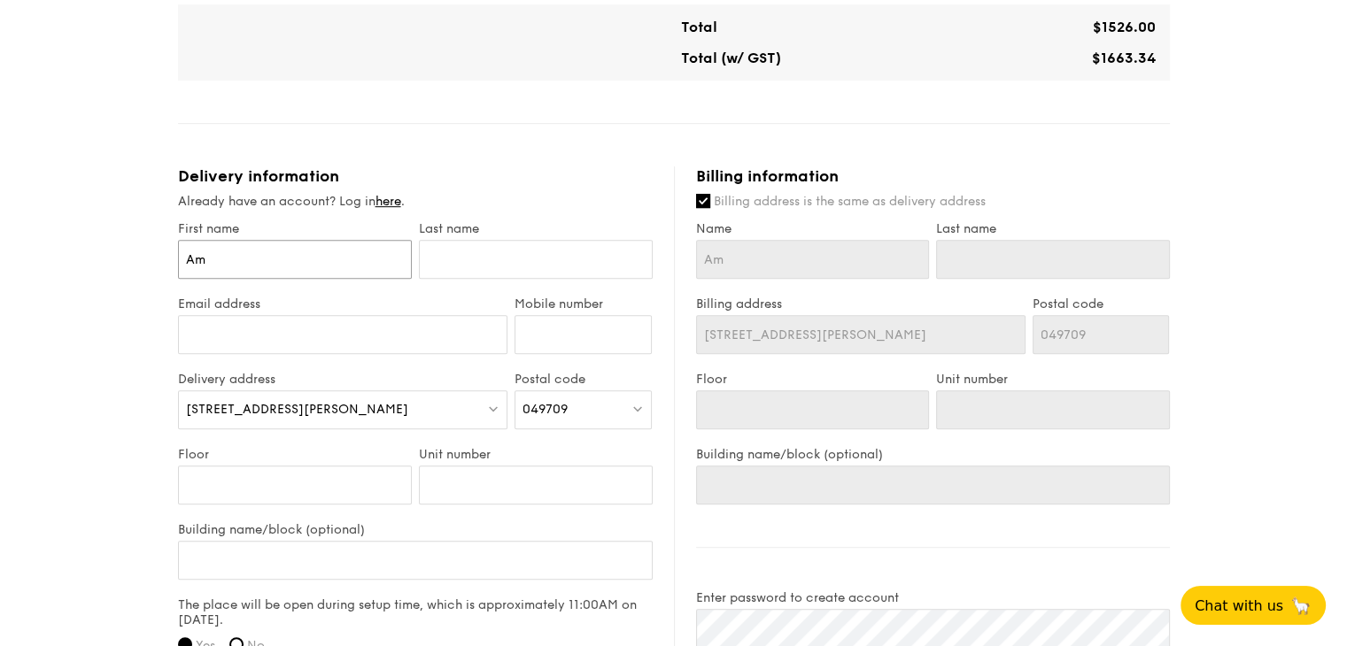
type input "Ama"
type input "Aman"
type input "Amand"
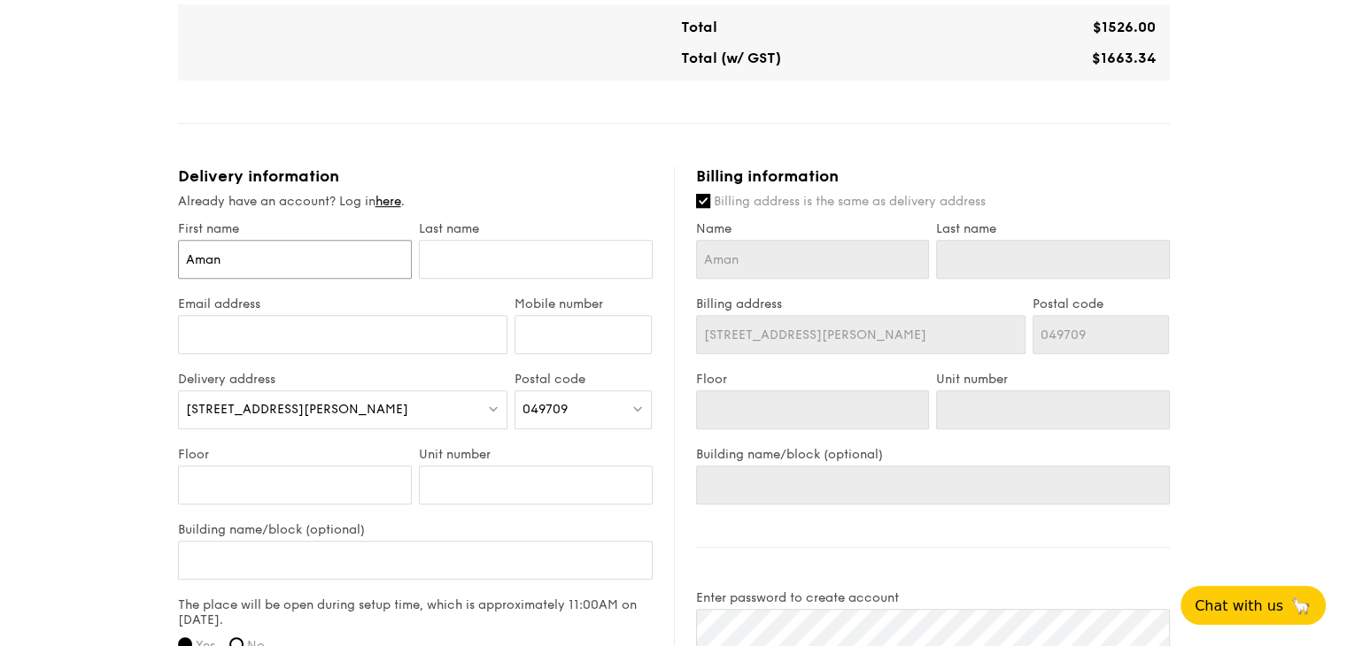
type input "Amand"
type input "Amanda"
type input "m"
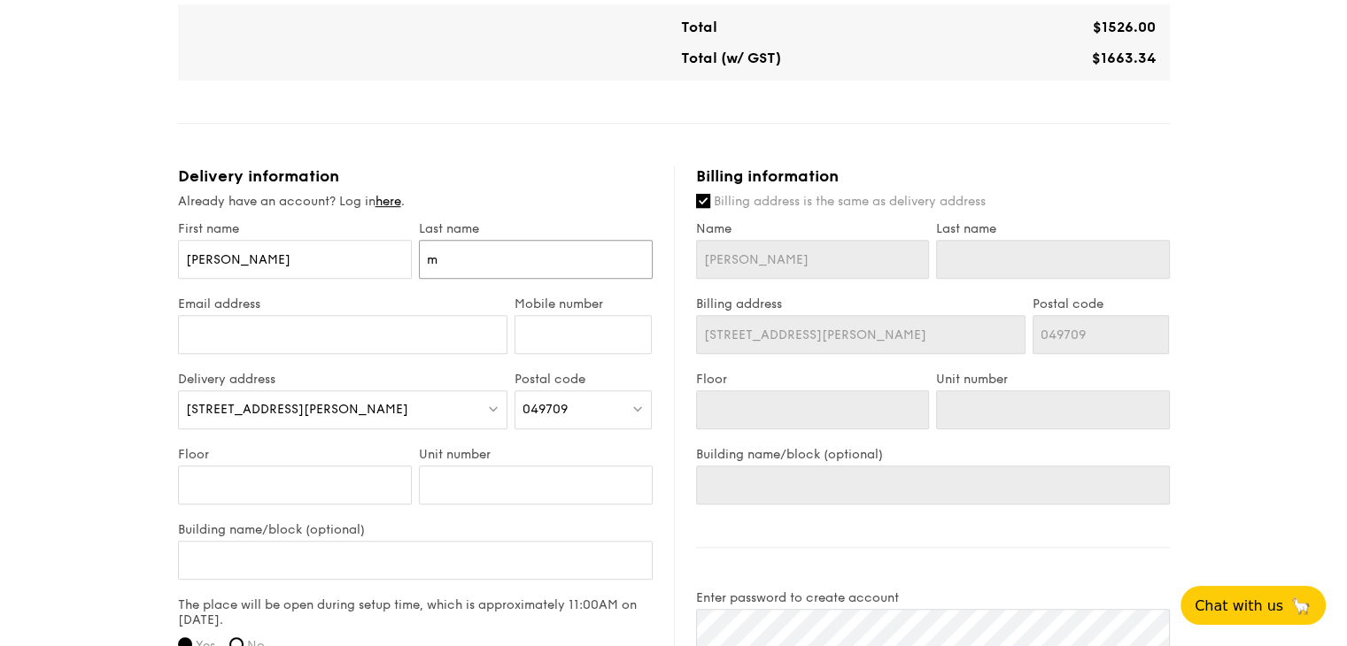
type input "m"
type input "M"
type input "Mu"
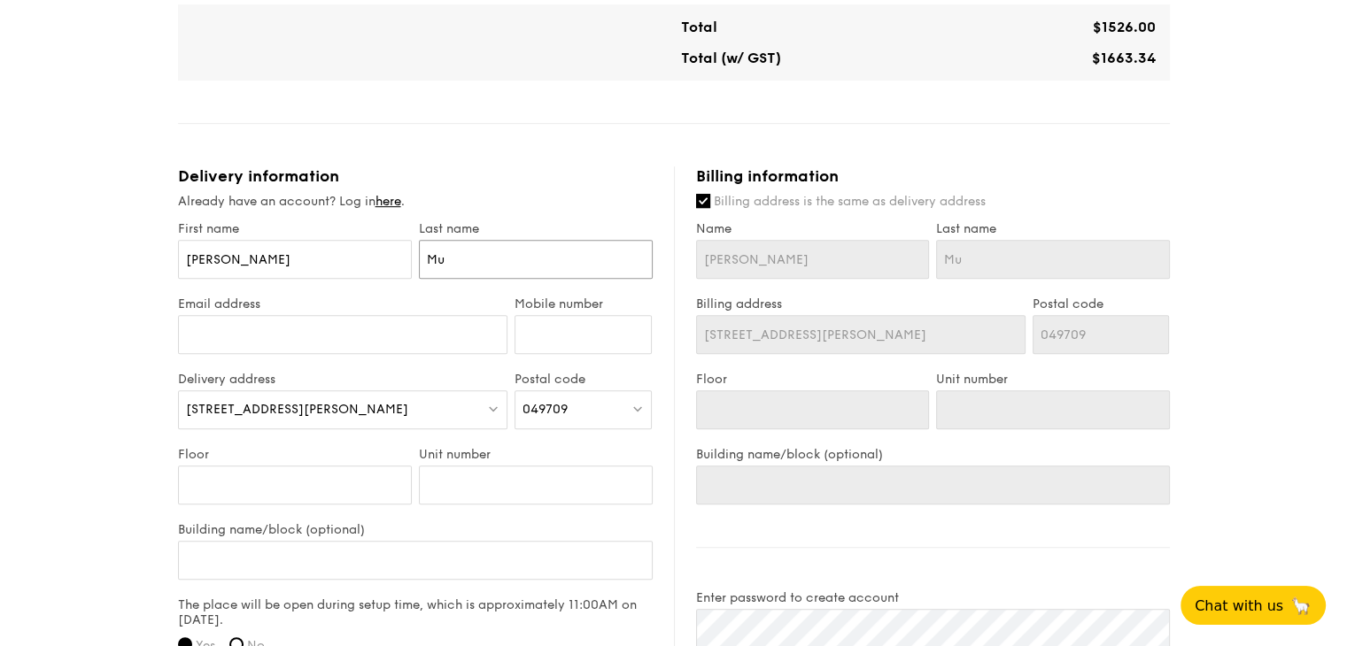
type input "Mun"
type input "amandamun@bdo.com.sg"
type input "86866885"
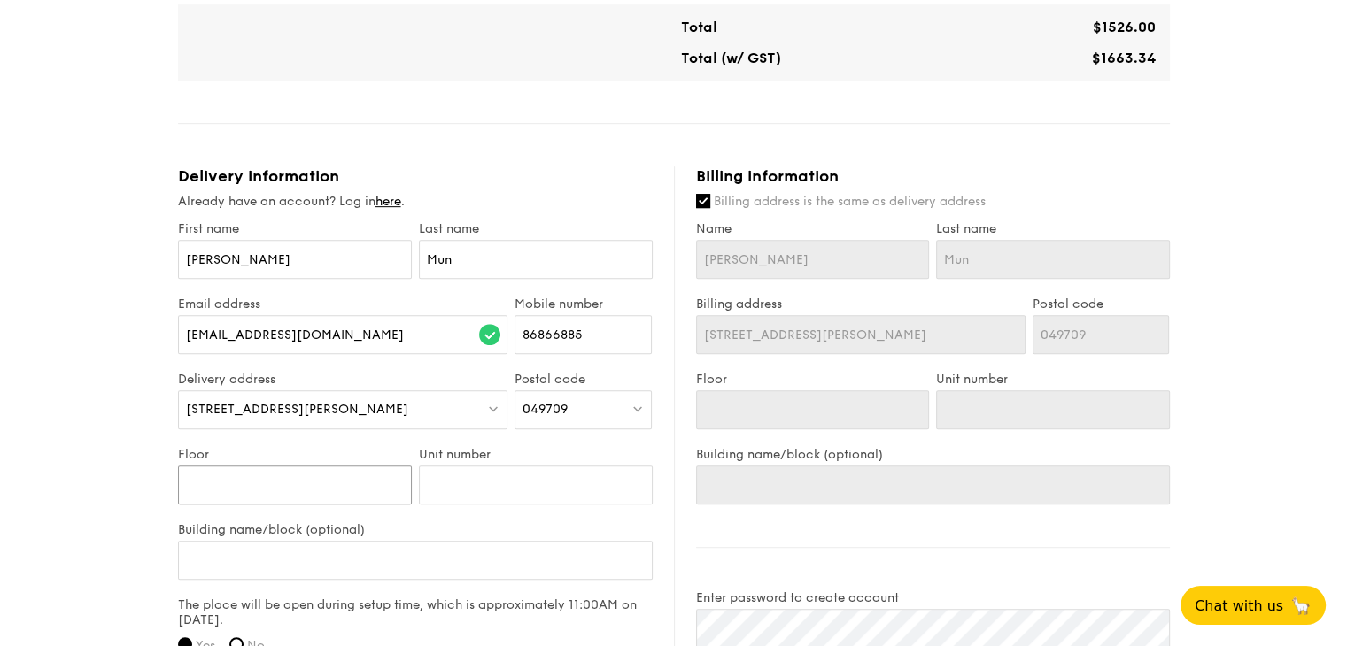
click at [301, 472] on input "Floor" at bounding box center [295, 485] width 234 height 39
type input "4"
type input "0"
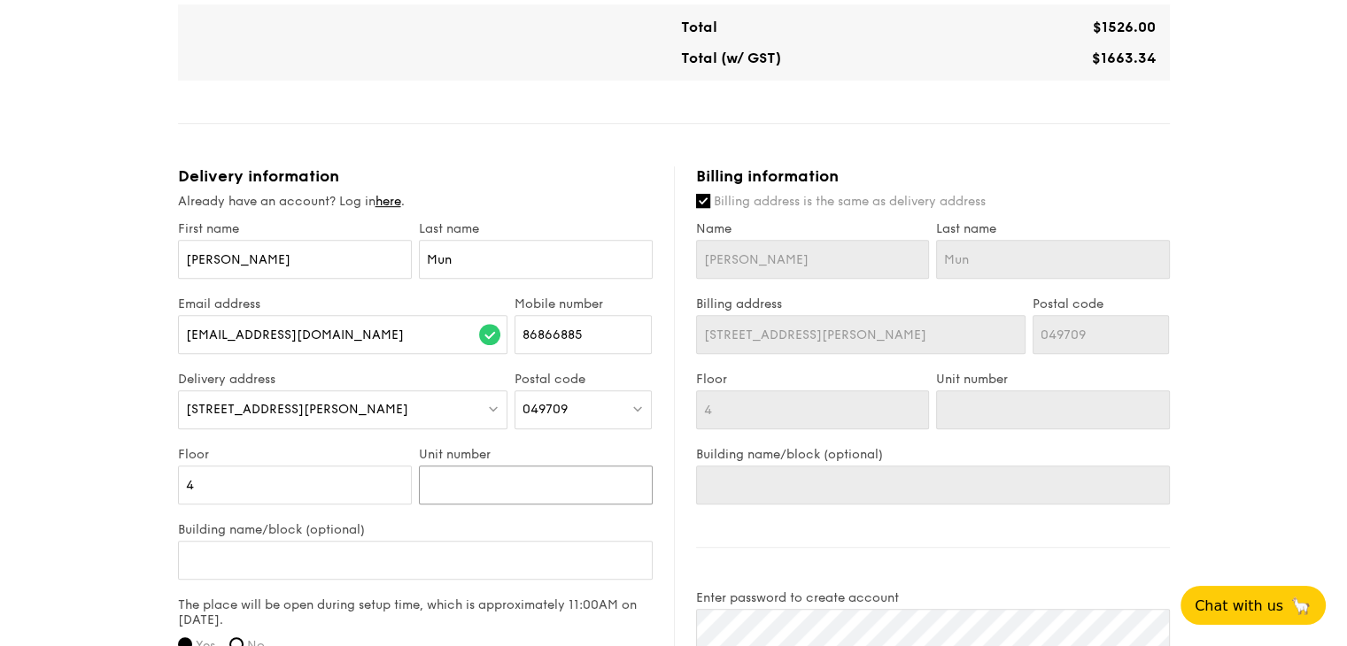
type input "0"
type input "4"
type input "4-"
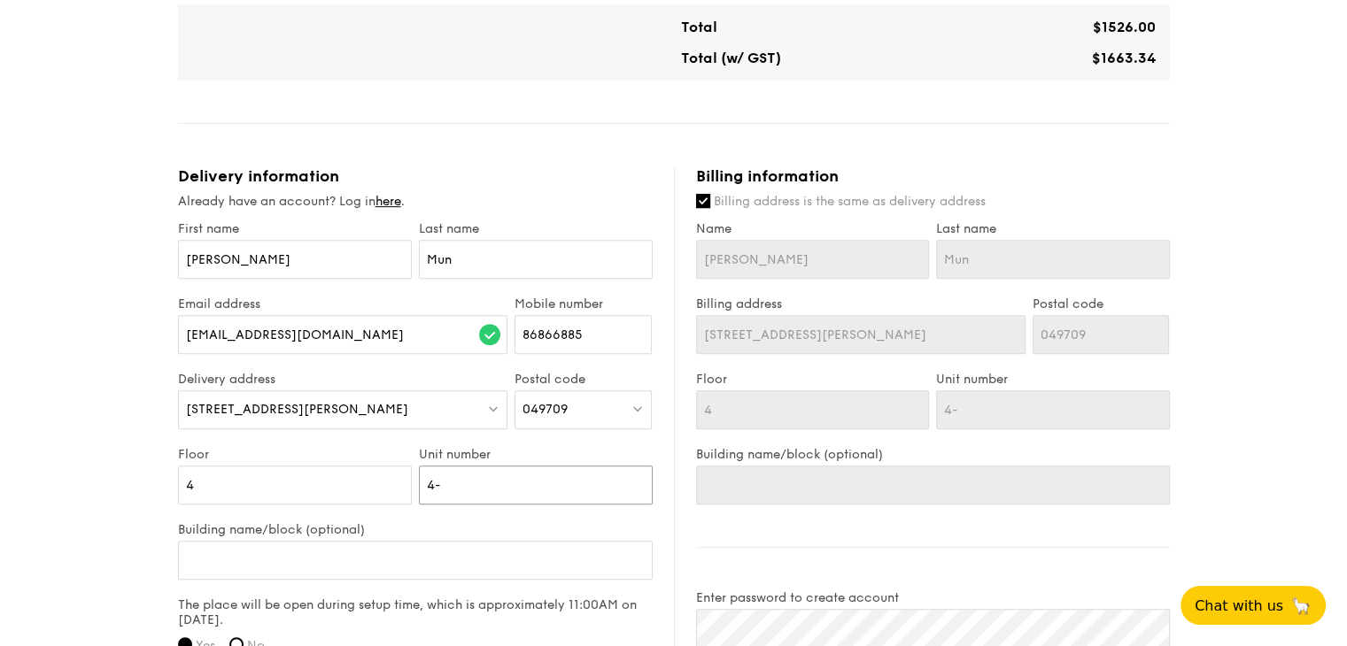
type input "4-4"
type input "4-"
type input "4-3"
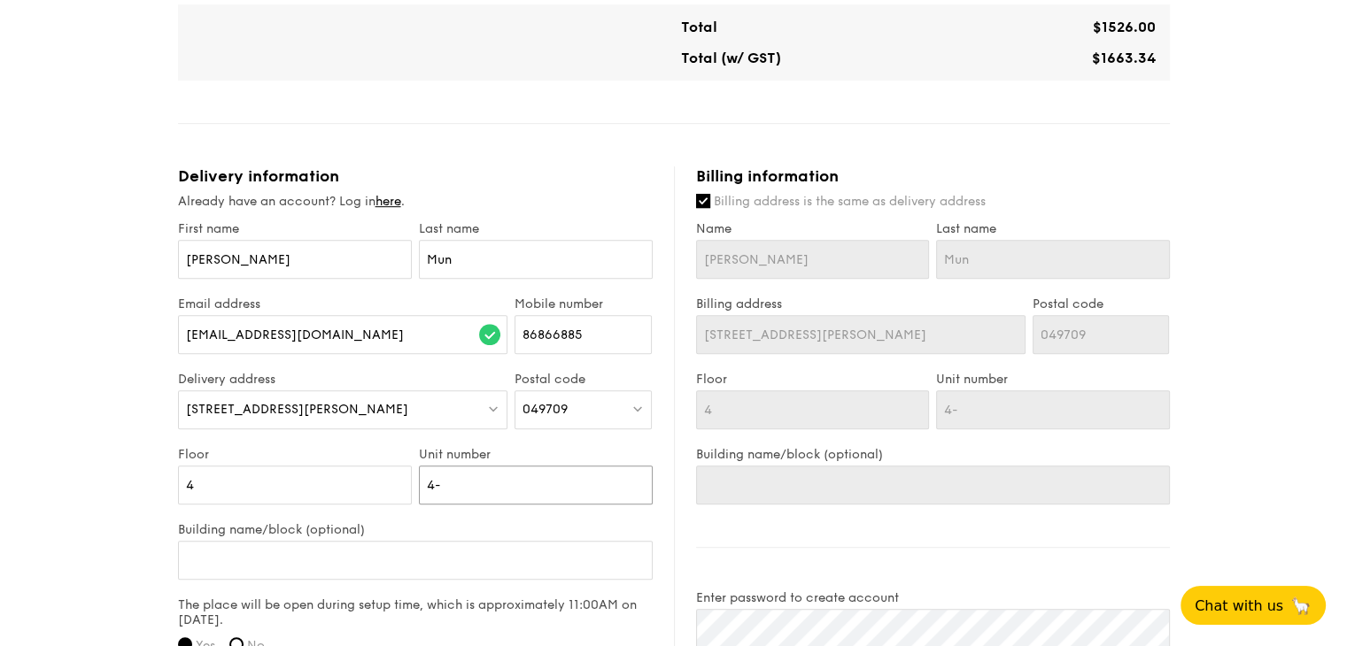
type input "4-3"
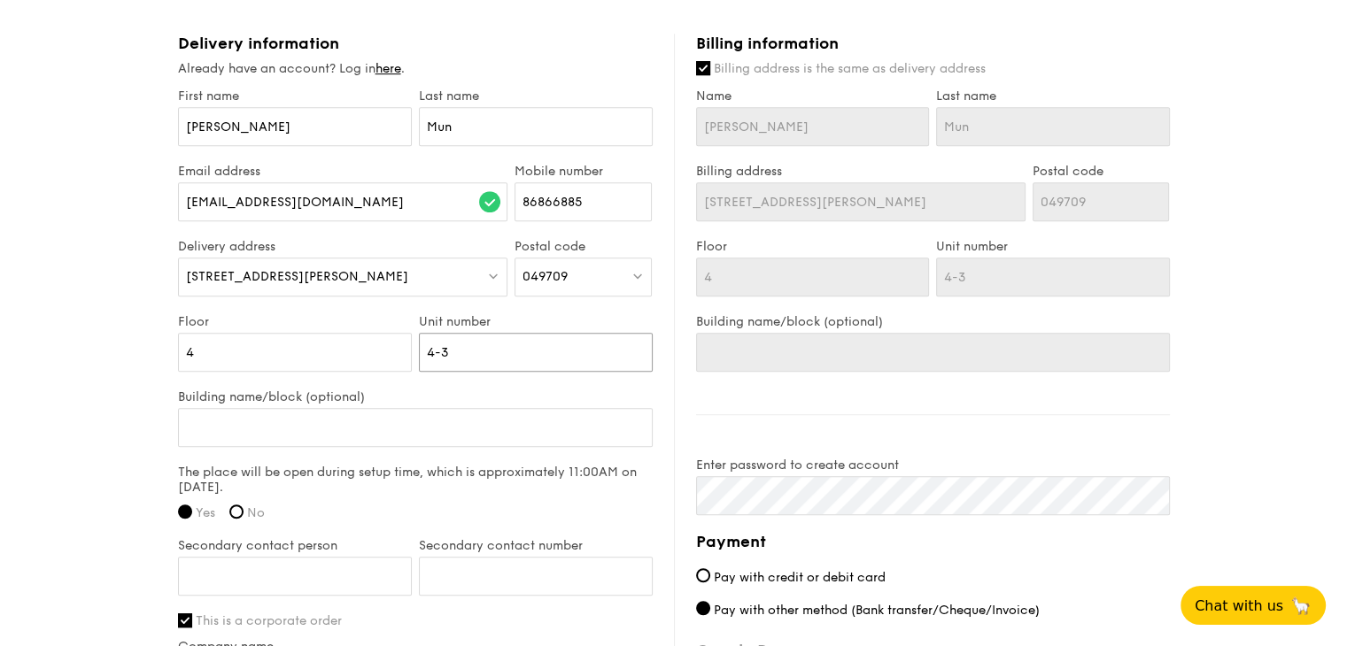
scroll to position [1055, 0]
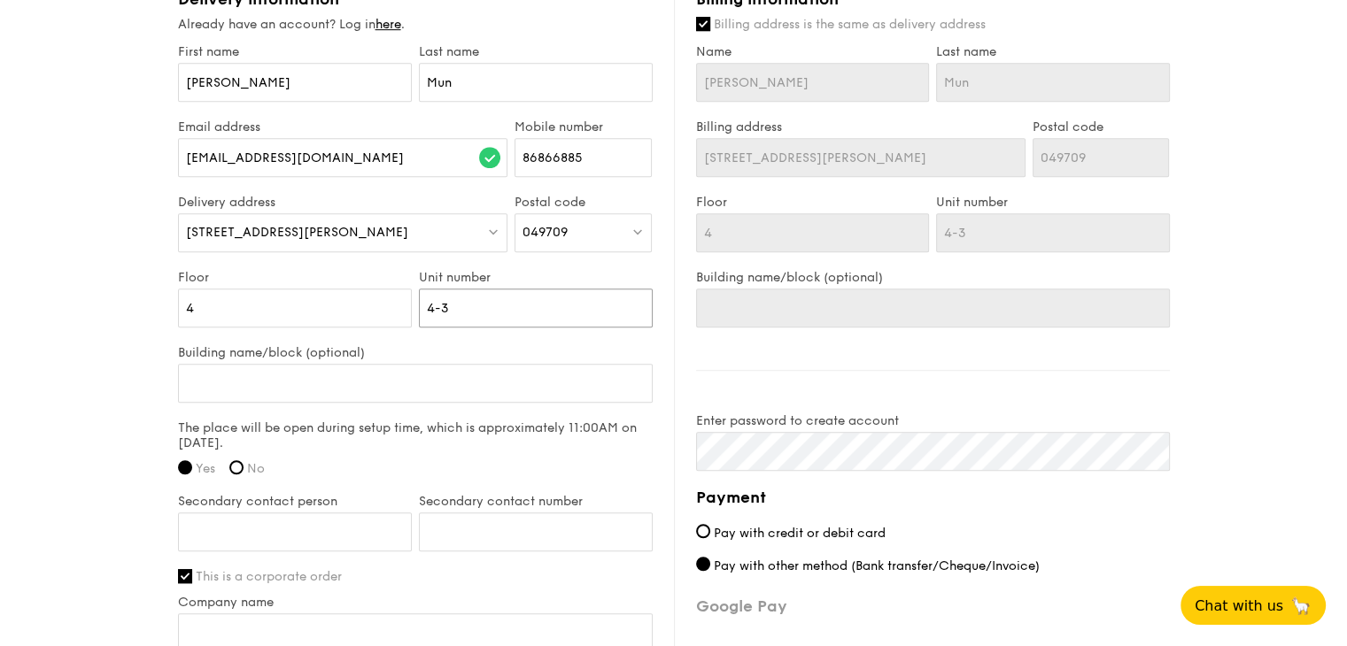
type input "4-3"
click at [351, 364] on input "Building name/block (optional)" at bounding box center [415, 383] width 475 height 39
type input "I"
type input "IS"
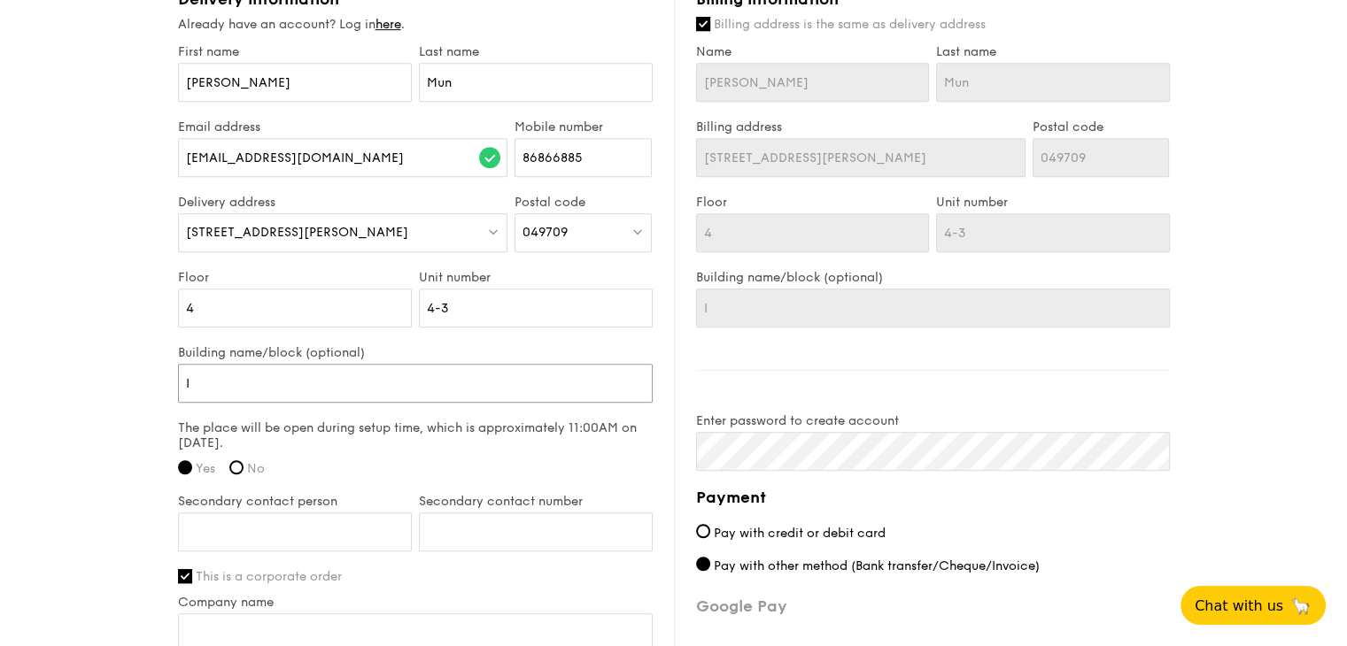
type input "IS"
type input "ISC"
type input "ISCA"
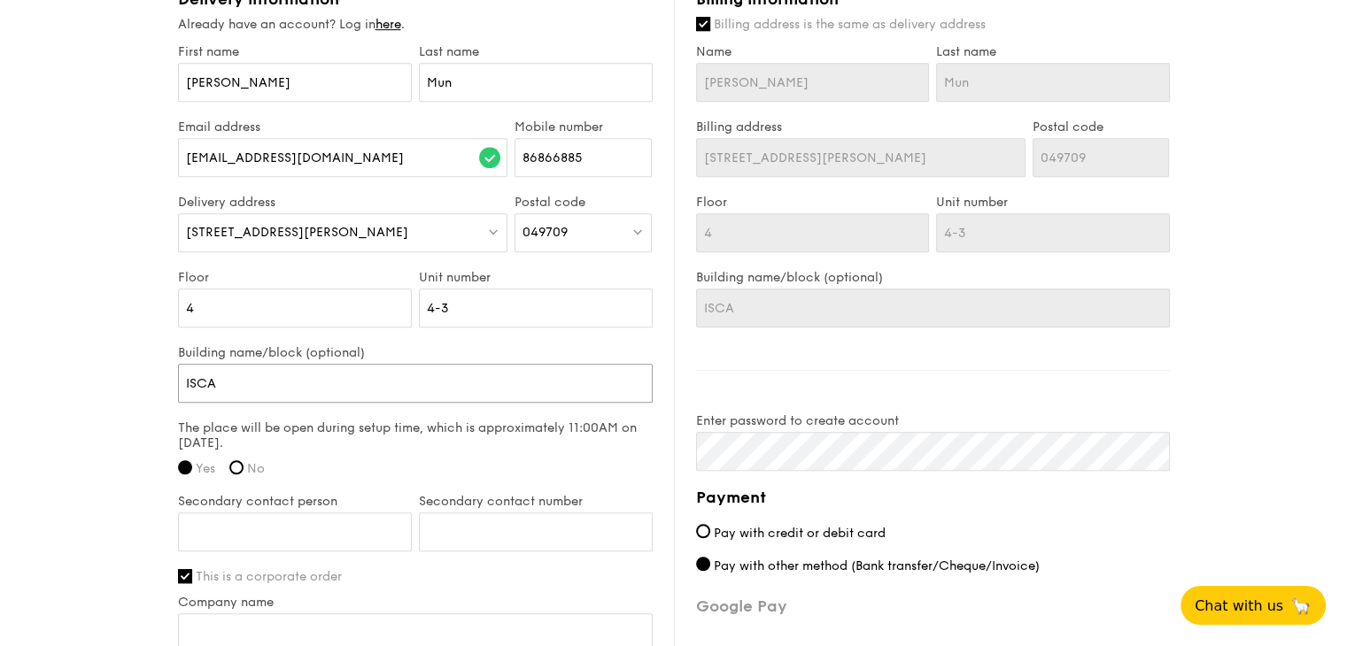
type input "ISCA"
type input "ISCA H"
type input "ISCA HO"
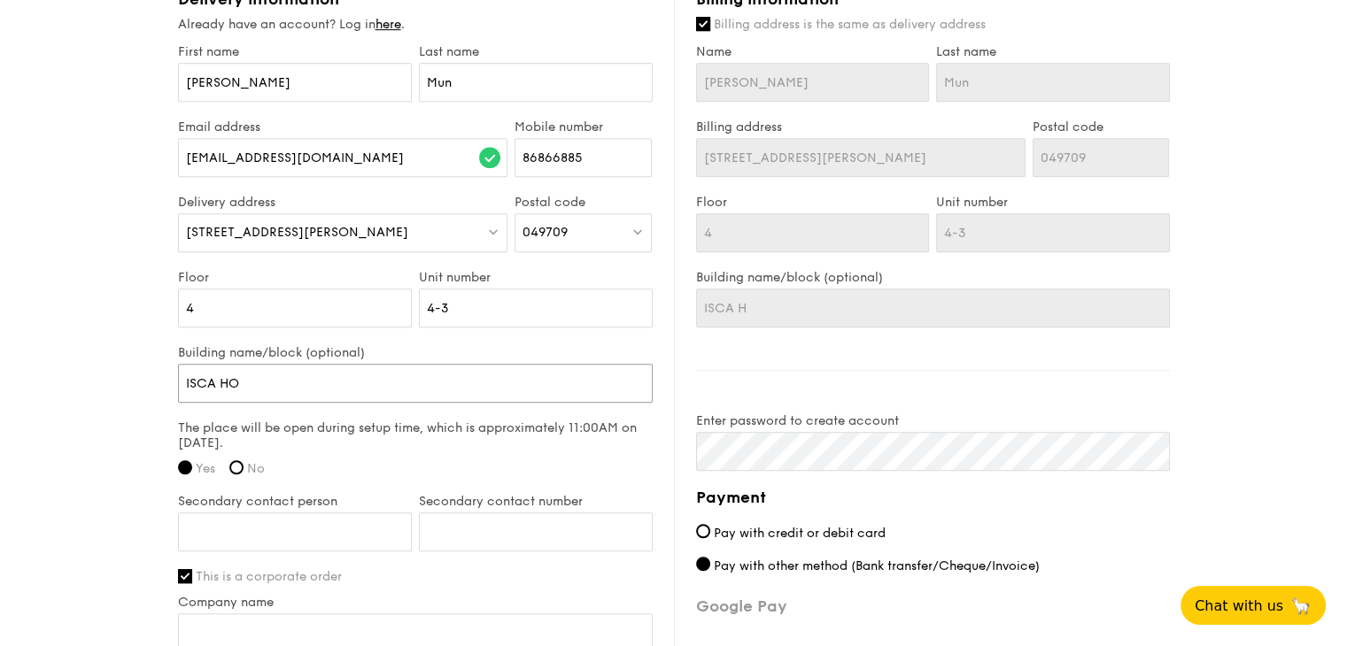
type input "ISCA HO"
type input "ISCA HOo"
type input "ISCA HOou"
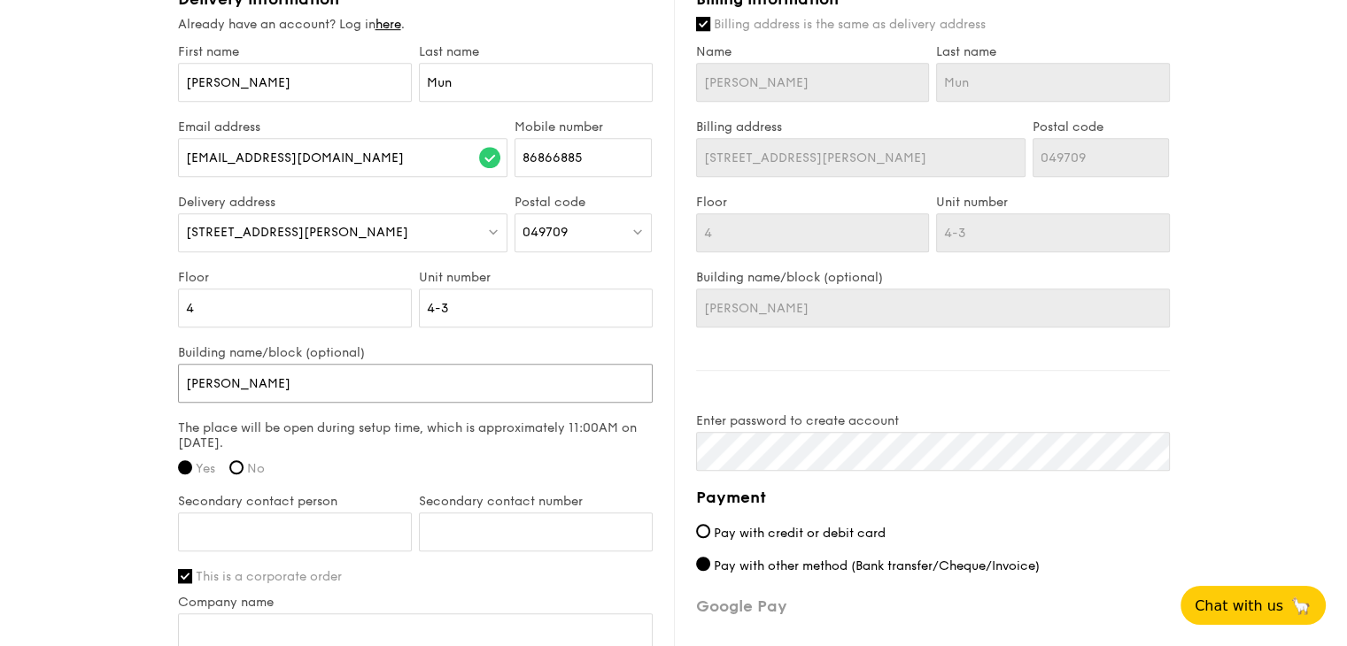
type input "ISCA HOo"
type input "ISCA HO"
type input "ISCA H"
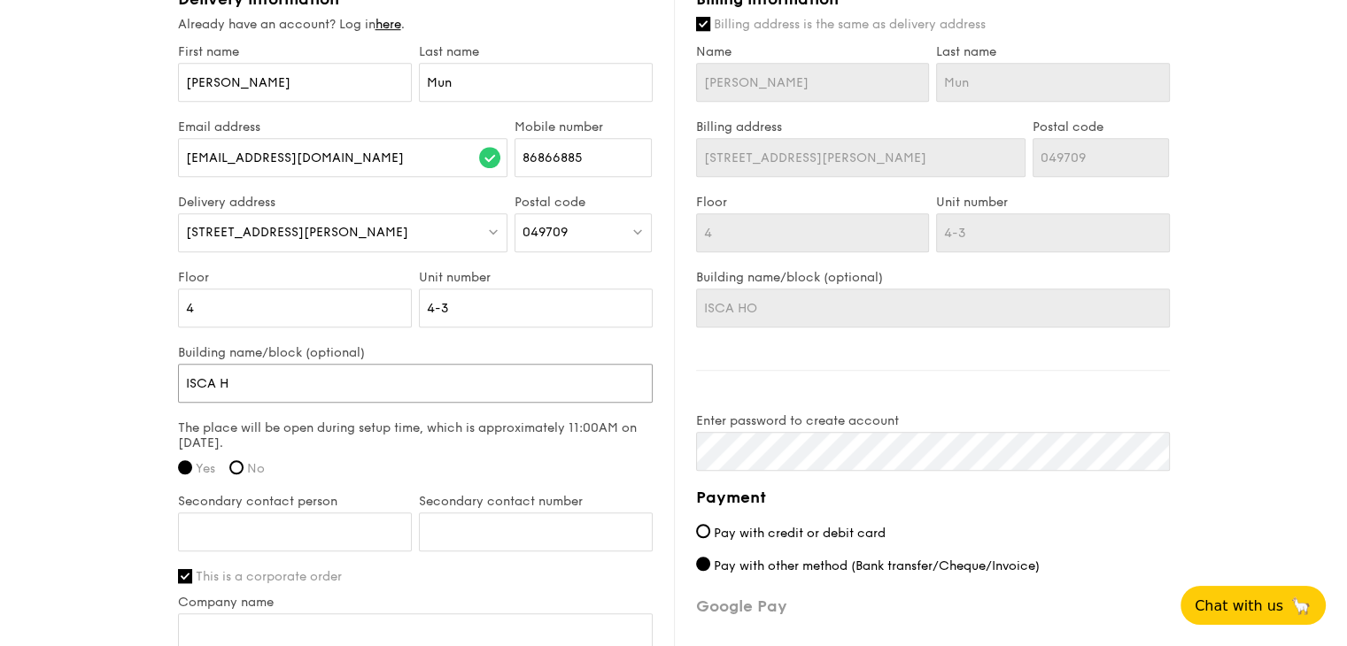
type input "ISCA H"
type input "ISCA Ho"
type input "ISCA Hou"
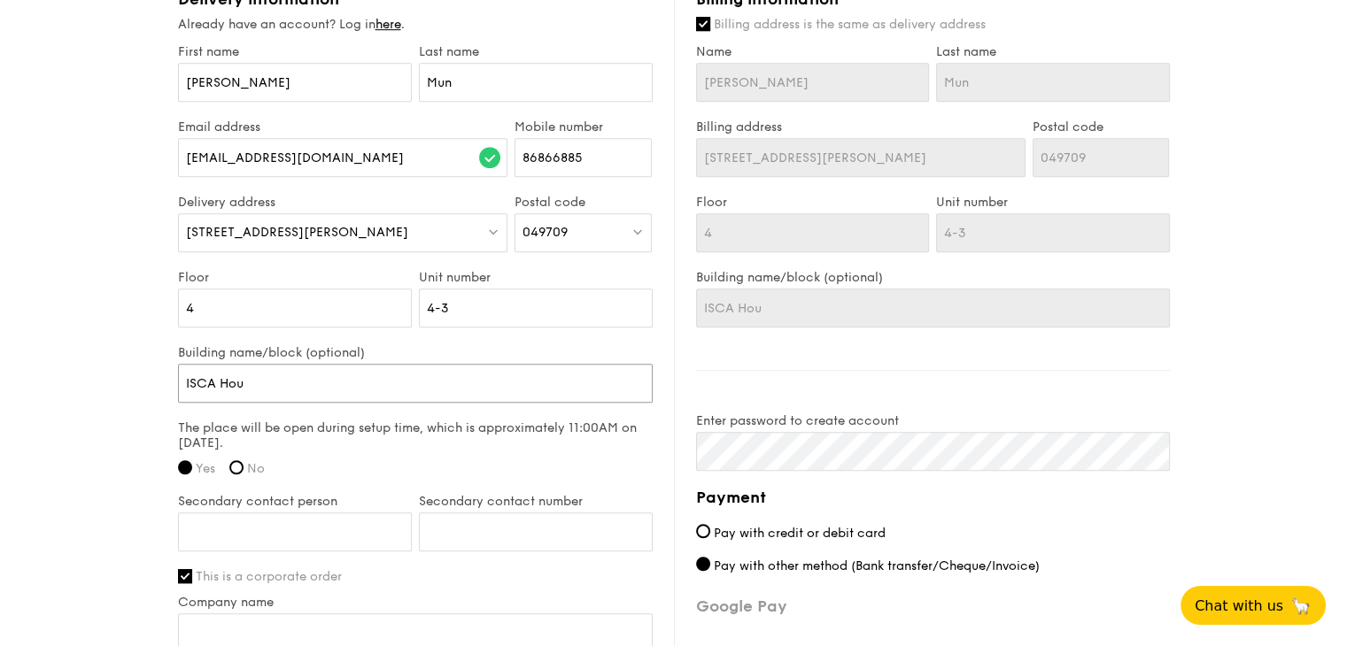
type input "ISCA Hous"
type input "ISCA House"
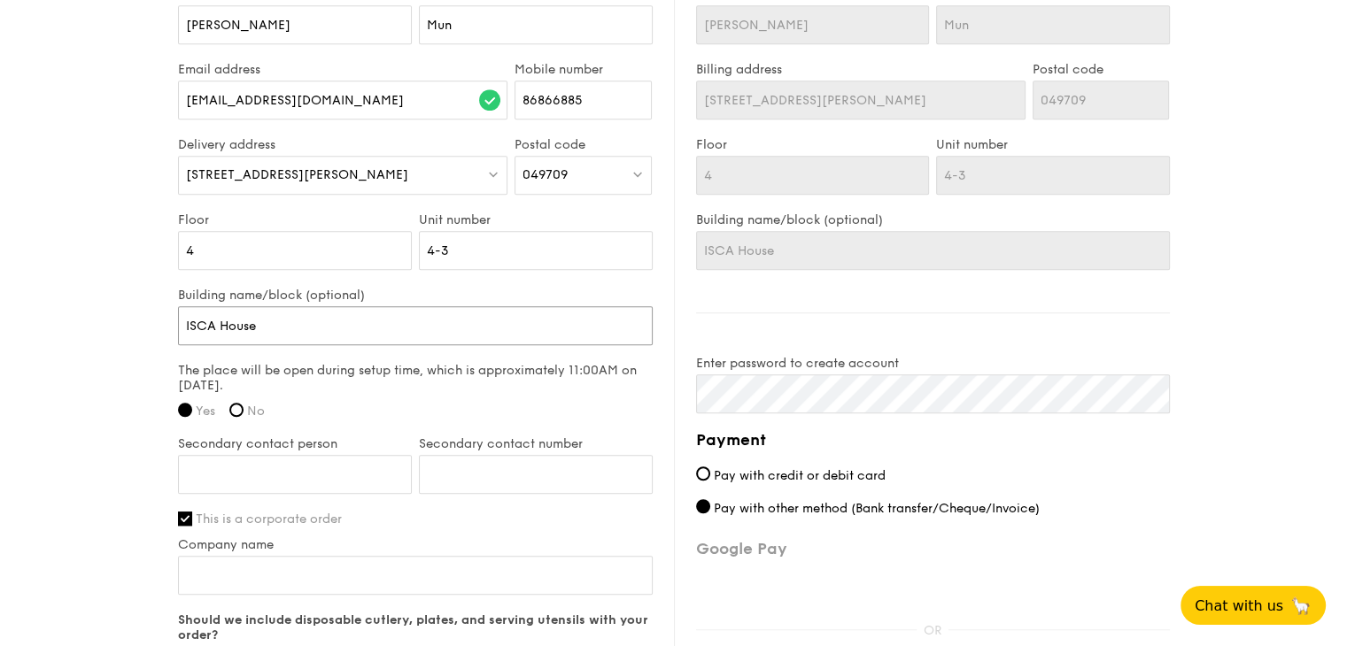
scroll to position [1144, 0]
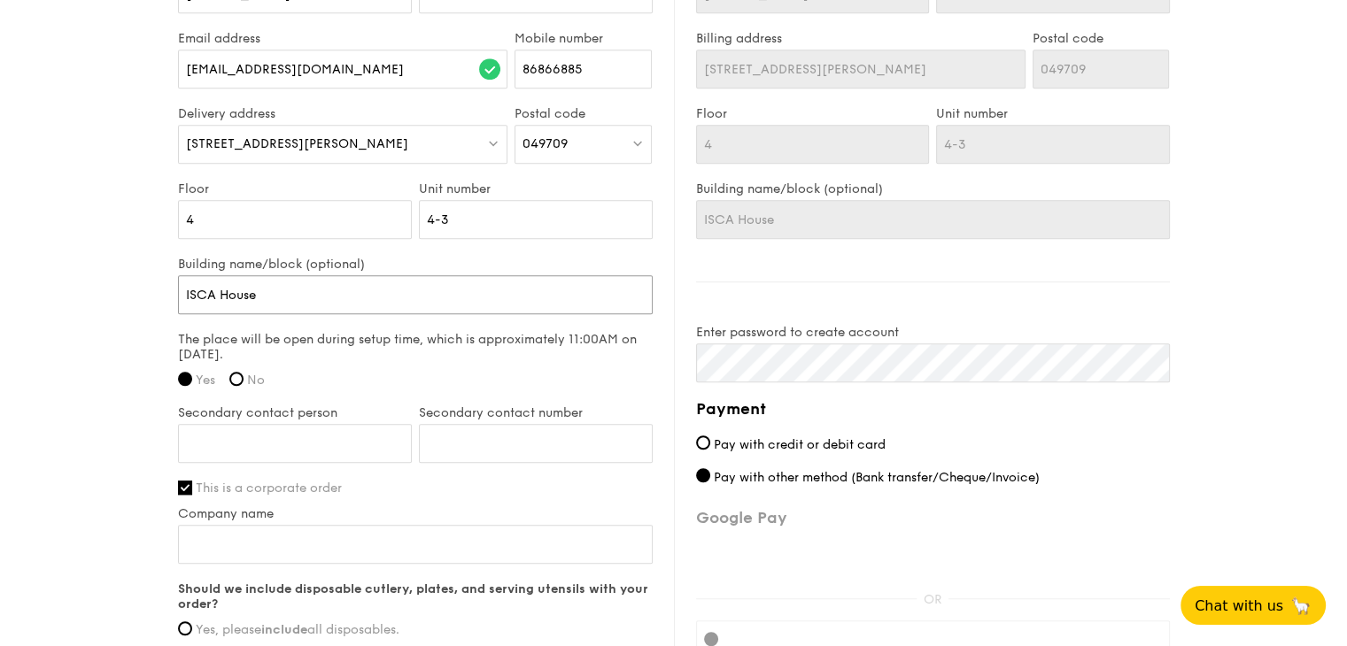
type input "ISCA House"
click at [304, 429] on input "Secondary contact person" at bounding box center [295, 443] width 234 height 39
type input "Yee Shuang"
paste input "87118565"
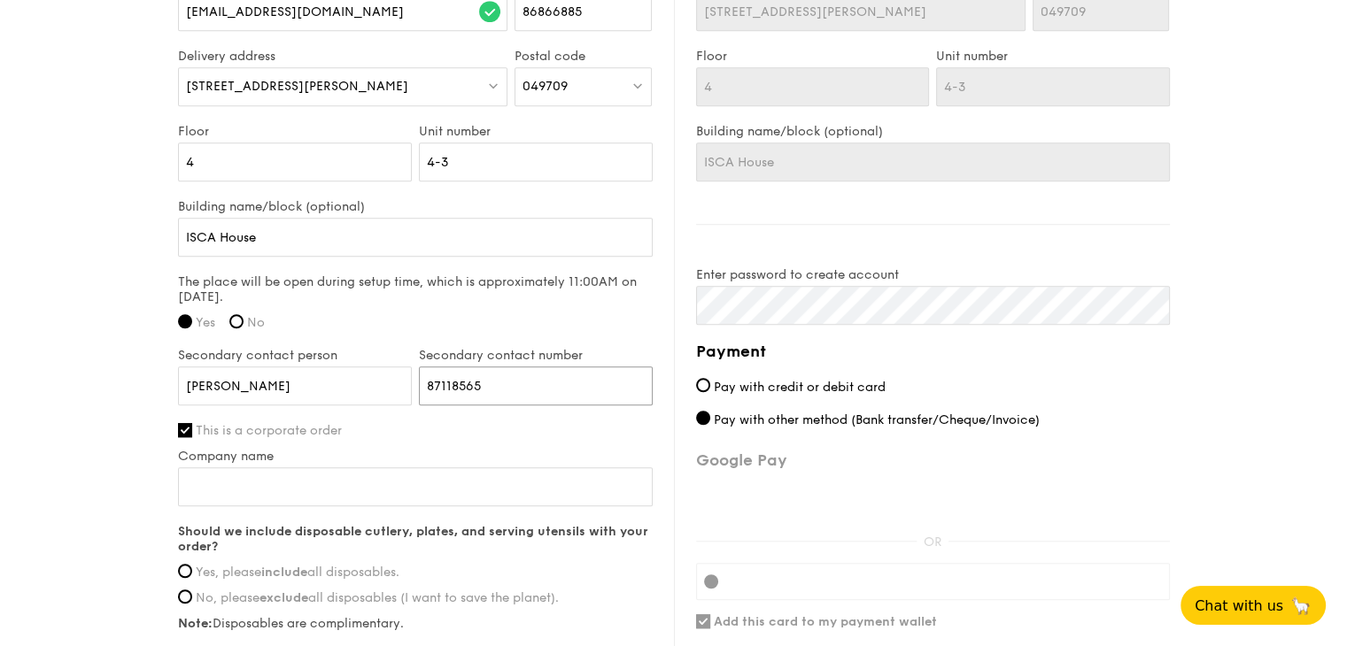
scroll to position [1232, 0]
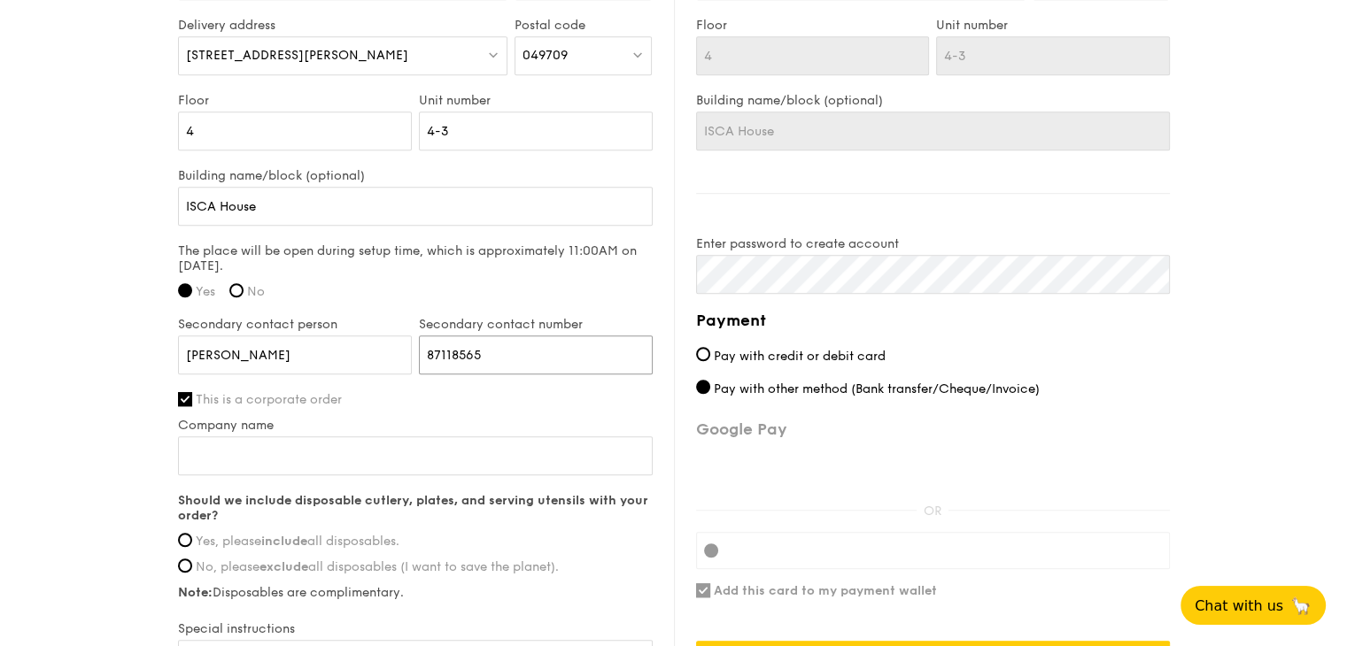
type input "87118565"
click at [329, 444] on input "Company name" at bounding box center [415, 455] width 475 height 39
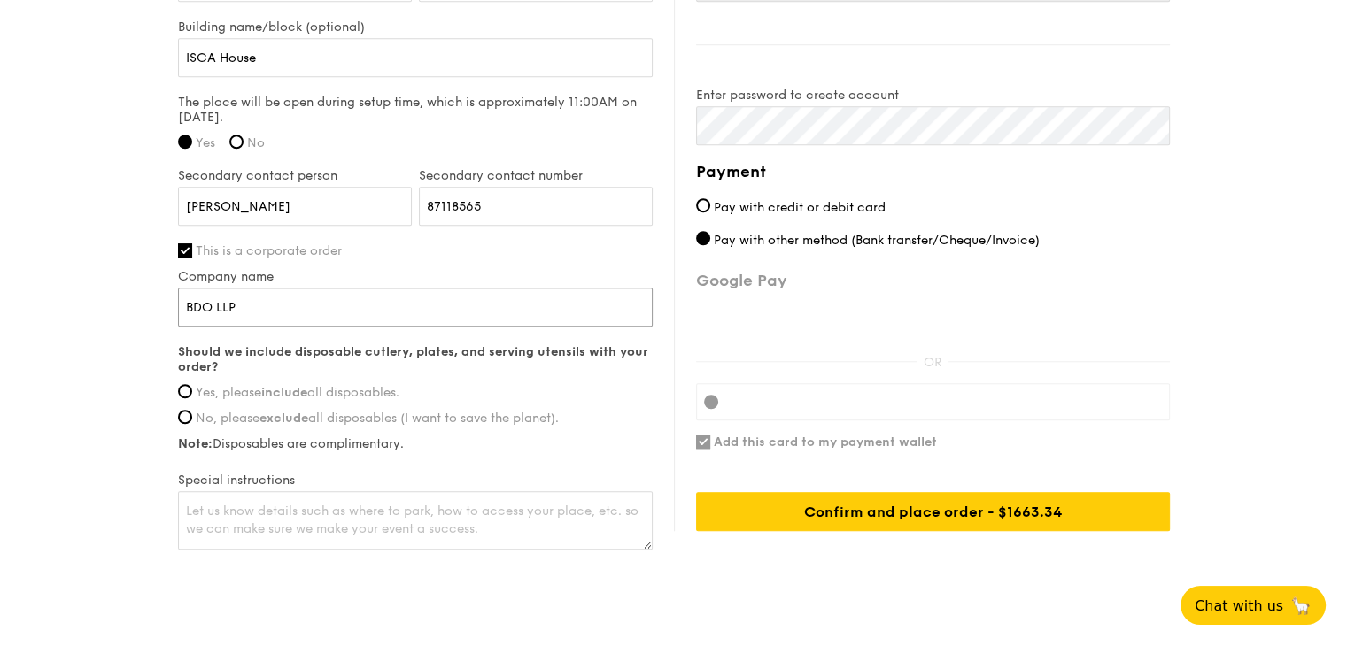
scroll to position [1410, 0]
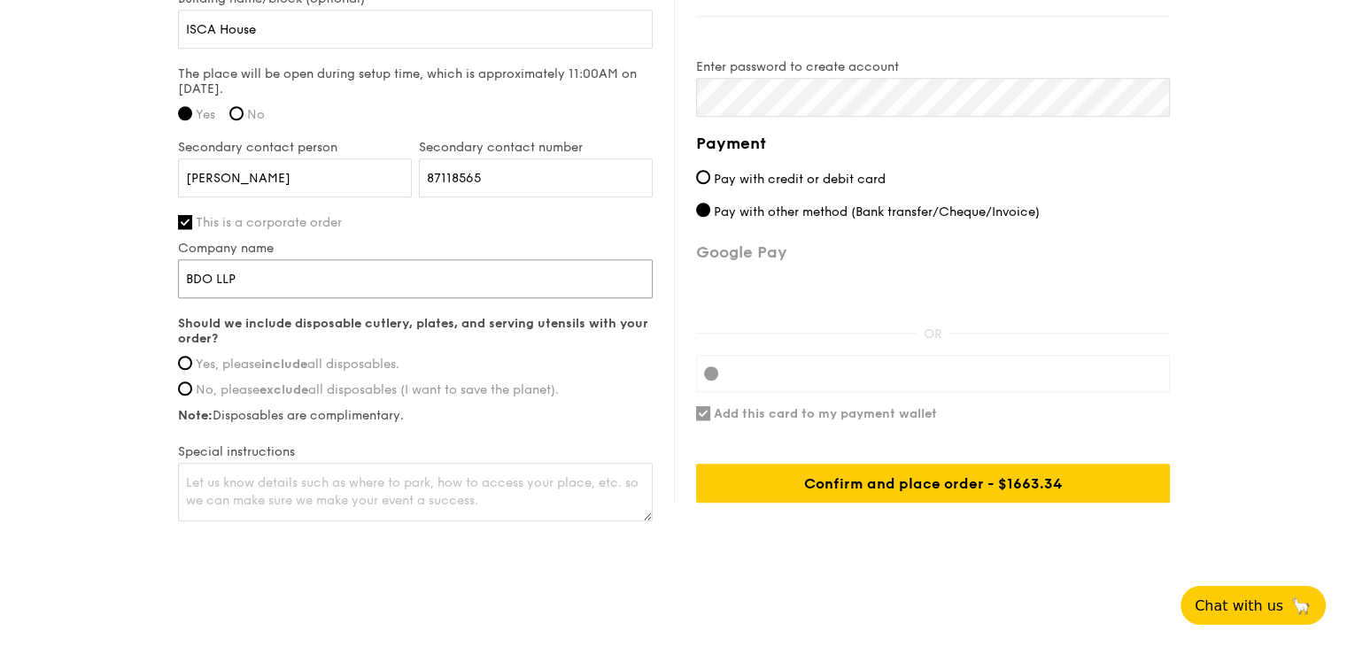
type input "BDO LLP"
click at [230, 357] on span "Yes, please include all disposables." at bounding box center [298, 364] width 204 height 15
click at [192, 356] on input "Yes, please include all disposables." at bounding box center [185, 363] width 14 height 14
radio input "true"
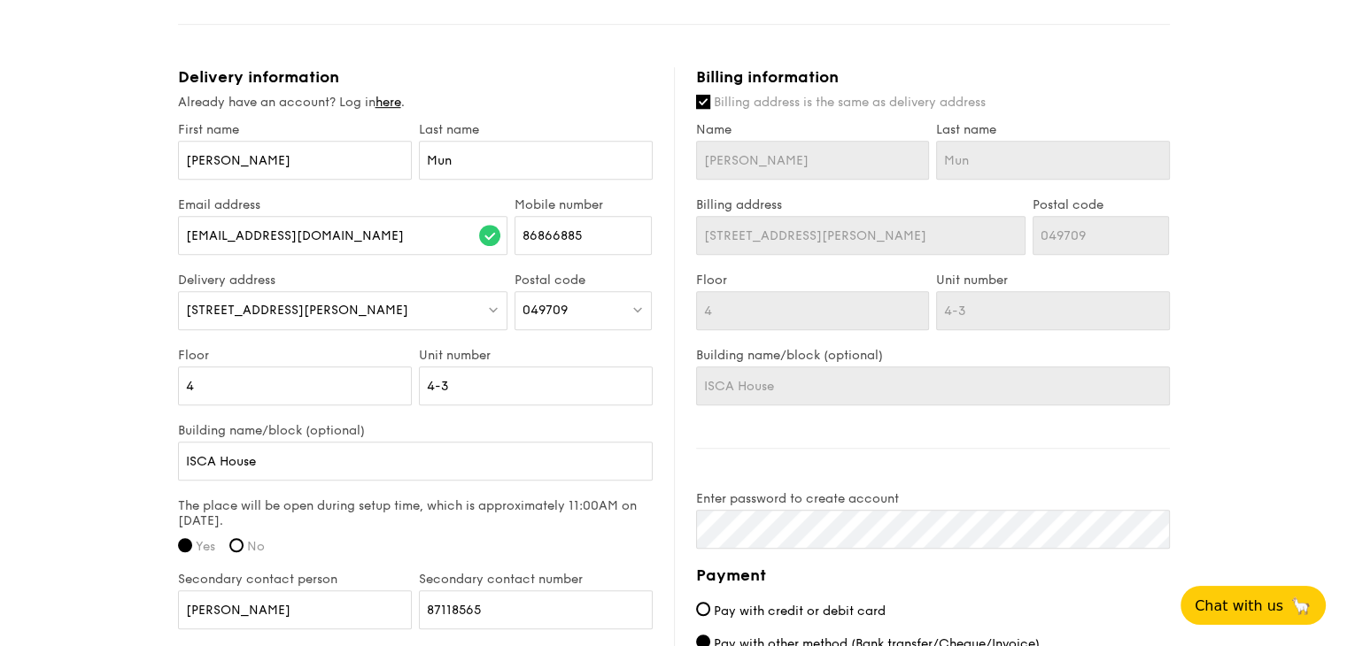
scroll to position [967, 0]
